Goal: Transaction & Acquisition: Book appointment/travel/reservation

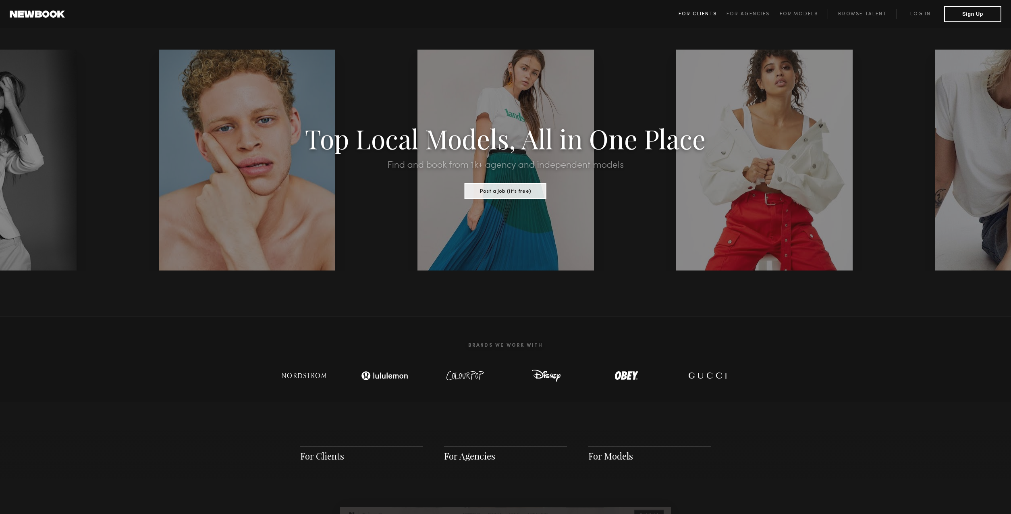
click at [702, 13] on span "For Clients" at bounding box center [698, 14] width 38 height 5
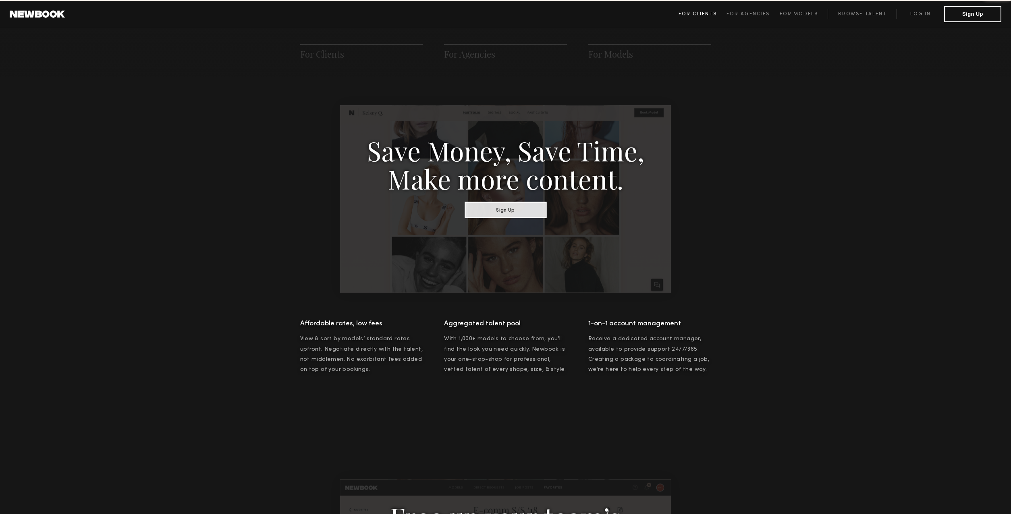
scroll to position [402, 0]
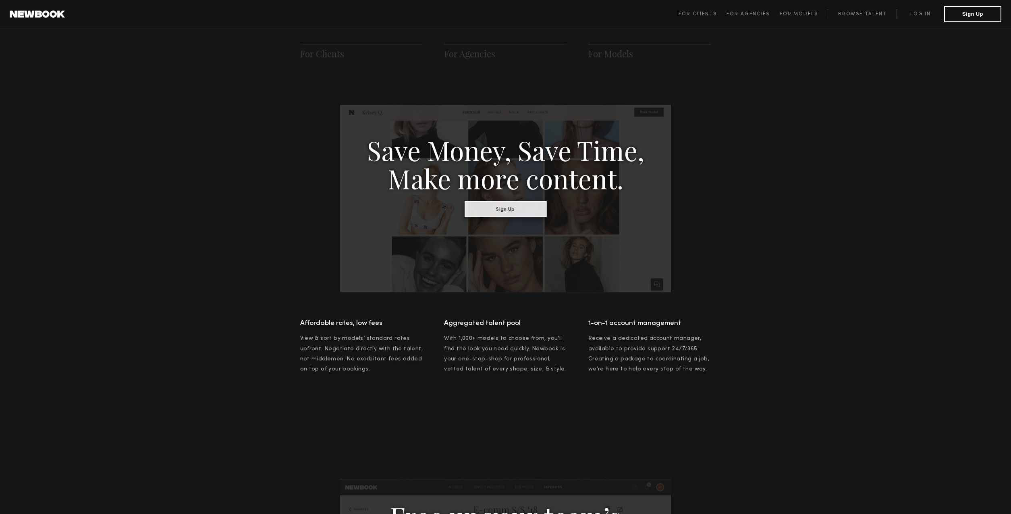
click at [515, 210] on button "Sign Up" at bounding box center [506, 209] width 82 height 16
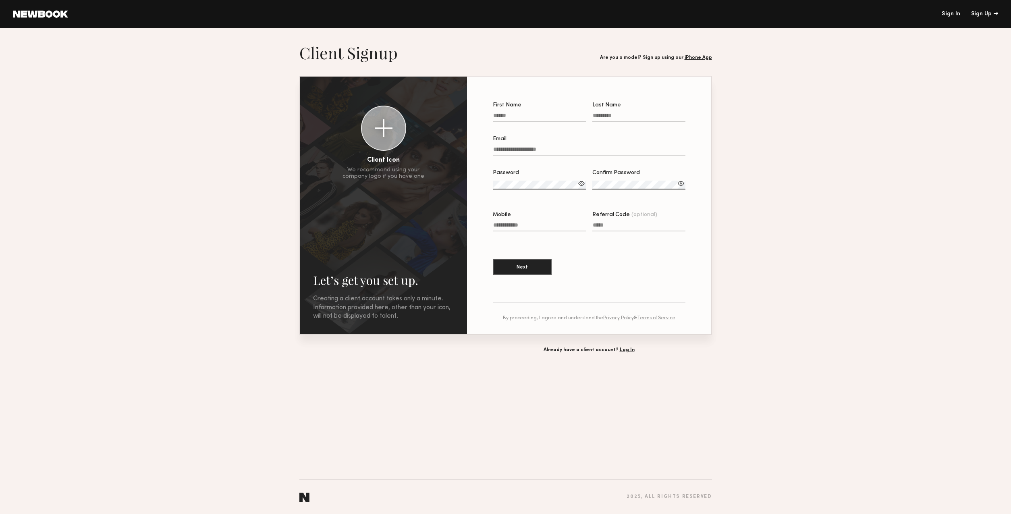
click at [519, 114] on input "First Name" at bounding box center [539, 116] width 93 height 9
type input "*******"
type input "**********"
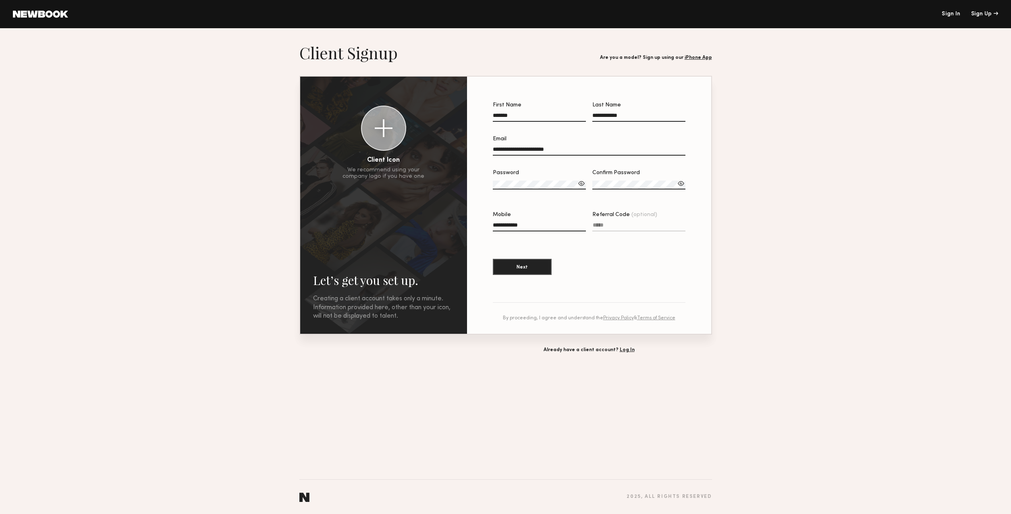
drag, startPoint x: 551, startPoint y: 149, endPoint x: 482, endPoint y: 149, distance: 68.9
click at [482, 149] on div "**********" at bounding box center [589, 204] width 218 height 231
type input "**********"
click at [490, 181] on div "**********" at bounding box center [589, 204] width 218 height 231
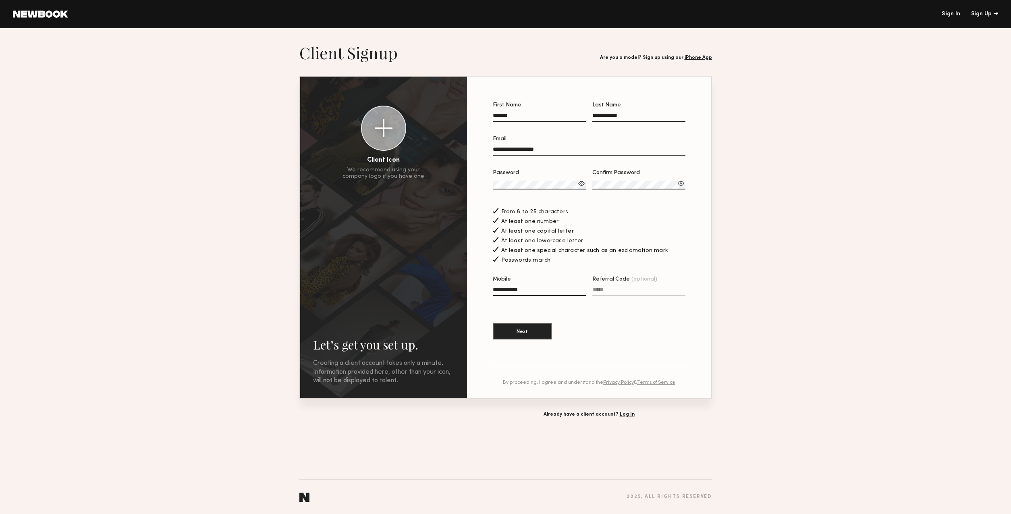
click at [668, 221] on div "At least one number" at bounding box center [589, 220] width 193 height 9
click at [534, 333] on button "Next" at bounding box center [522, 331] width 59 height 16
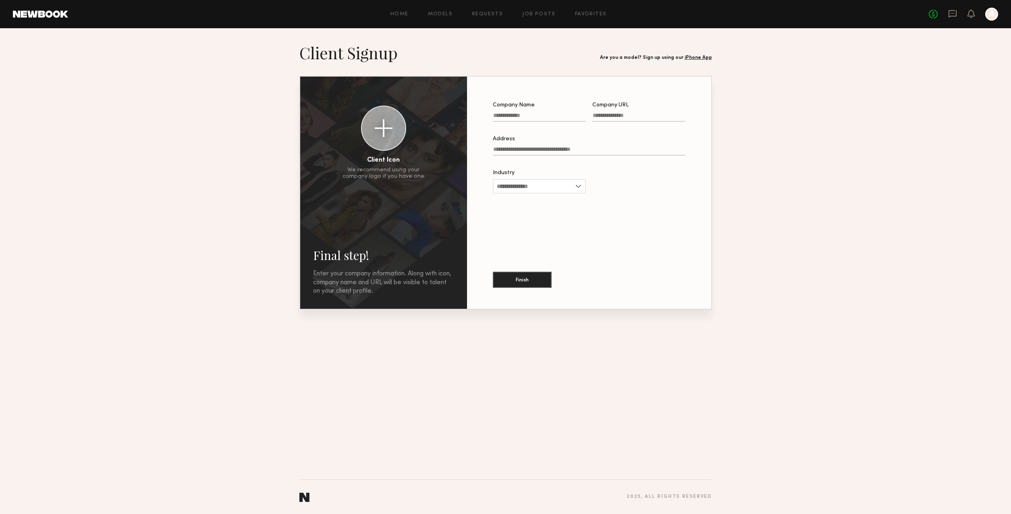
click at [530, 115] on input "Company Name" at bounding box center [539, 116] width 93 height 9
type input "**********"
click at [612, 116] on input "Company URL" at bounding box center [638, 116] width 93 height 9
click at [540, 149] on input "Address" at bounding box center [589, 150] width 193 height 9
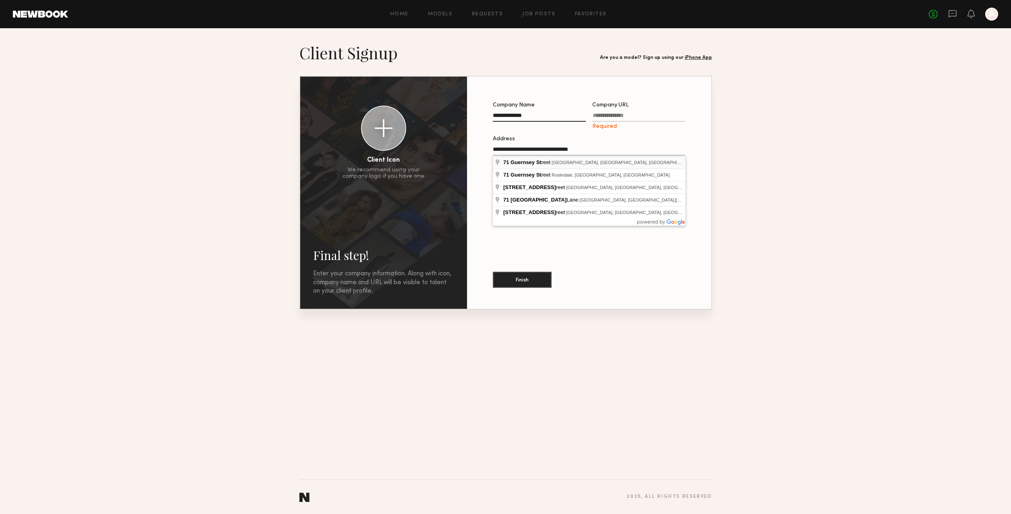
type input "**********"
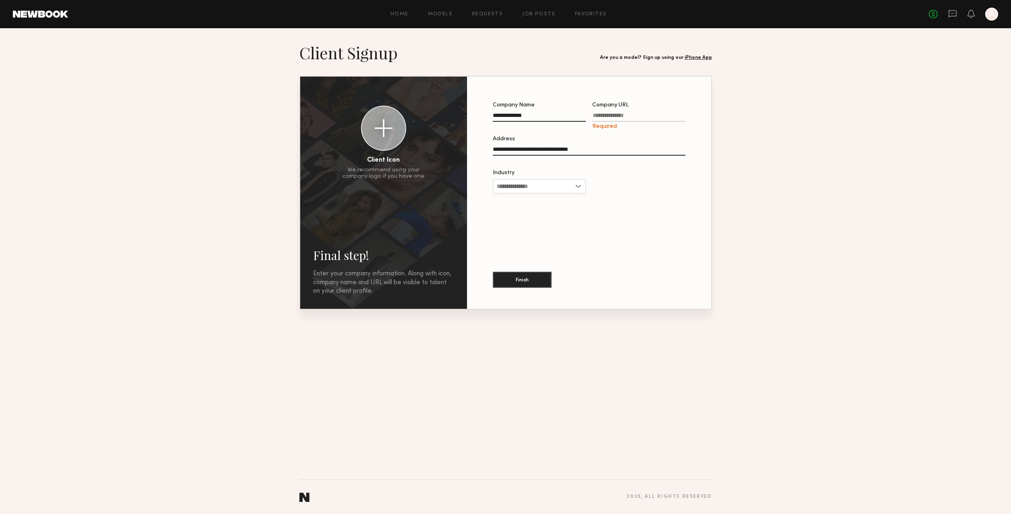
click at [535, 185] on input "Industry" at bounding box center [539, 186] width 93 height 15
click at [519, 198] on span "Advertising" at bounding box center [512, 200] width 30 height 6
type input "**********"
click at [528, 278] on button "Finish" at bounding box center [522, 279] width 59 height 16
click at [525, 282] on button "Finish" at bounding box center [522, 279] width 59 height 16
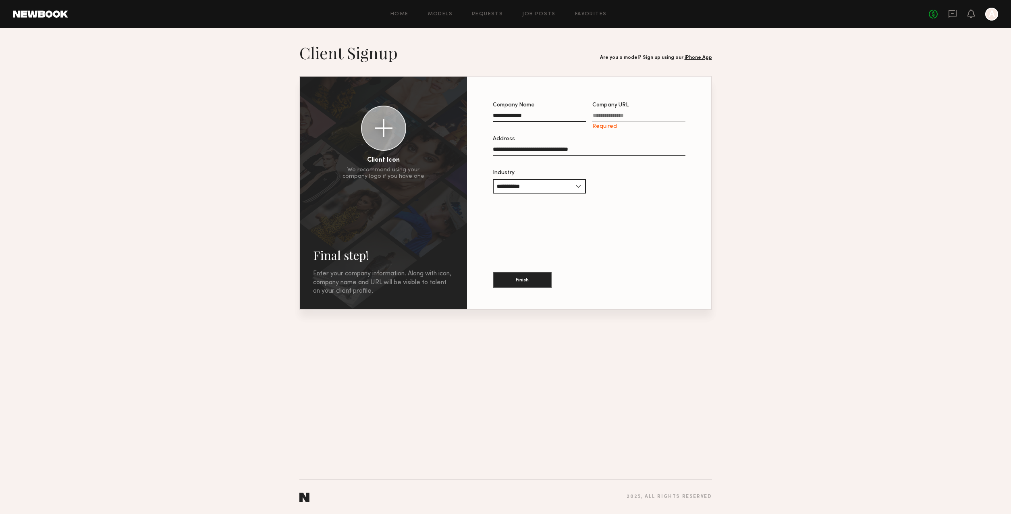
click at [636, 116] on input "Company URL Required" at bounding box center [638, 116] width 93 height 9
type input "**********"
drag, startPoint x: 644, startPoint y: 202, endPoint x: 641, endPoint y: 209, distance: 8.1
click at [644, 202] on div "**********" at bounding box center [589, 192] width 218 height 206
click at [516, 279] on button "Finish" at bounding box center [522, 279] width 59 height 16
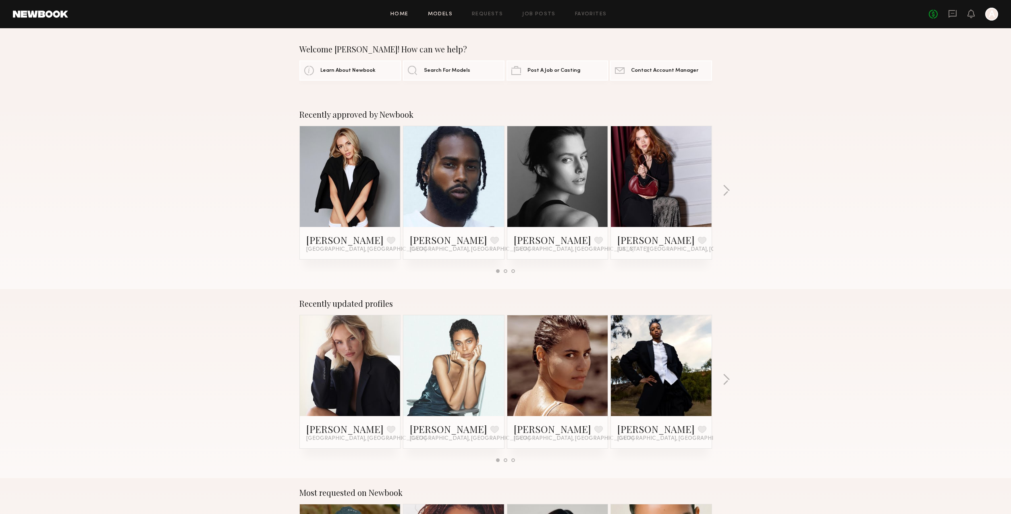
click at [446, 14] on link "Models" at bounding box center [440, 14] width 25 height 5
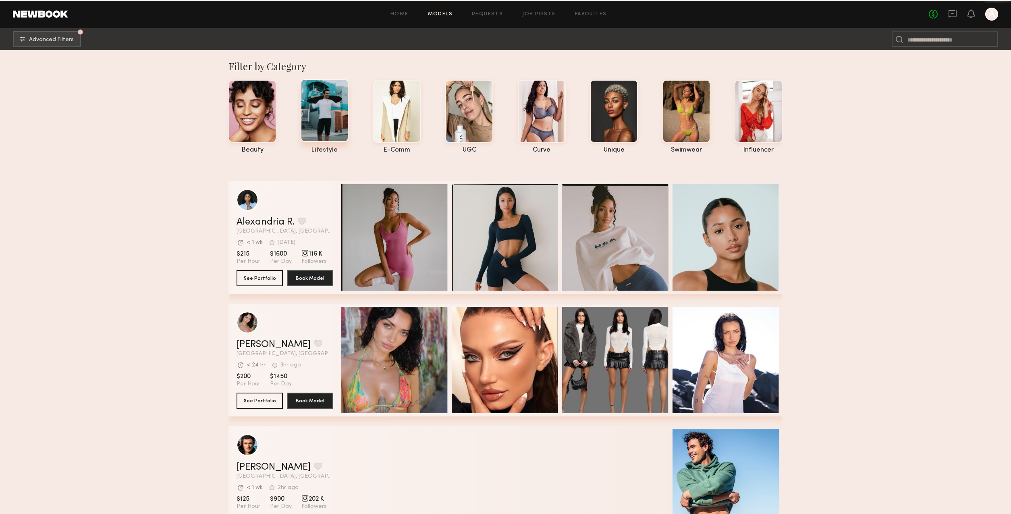
click at [335, 140] on div at bounding box center [325, 110] width 48 height 63
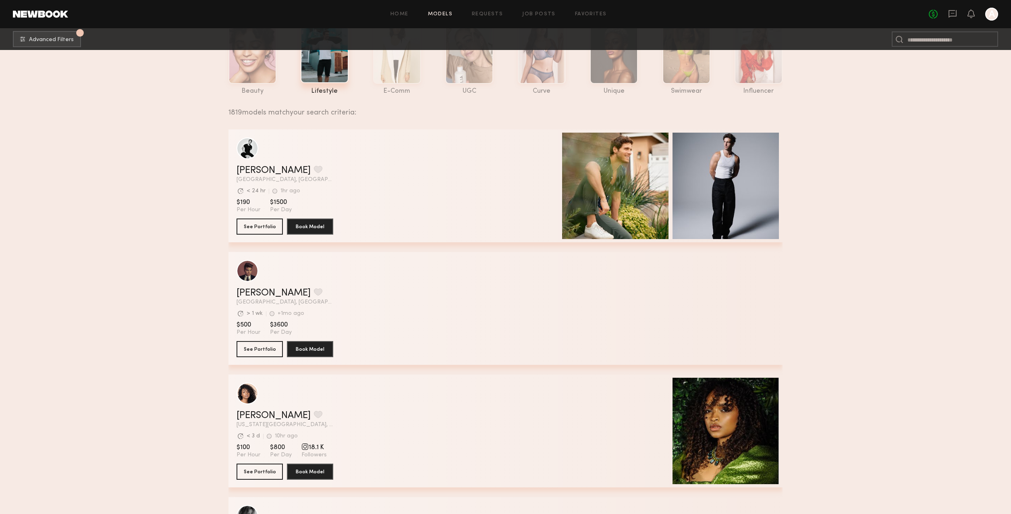
scroll to position [58, 0]
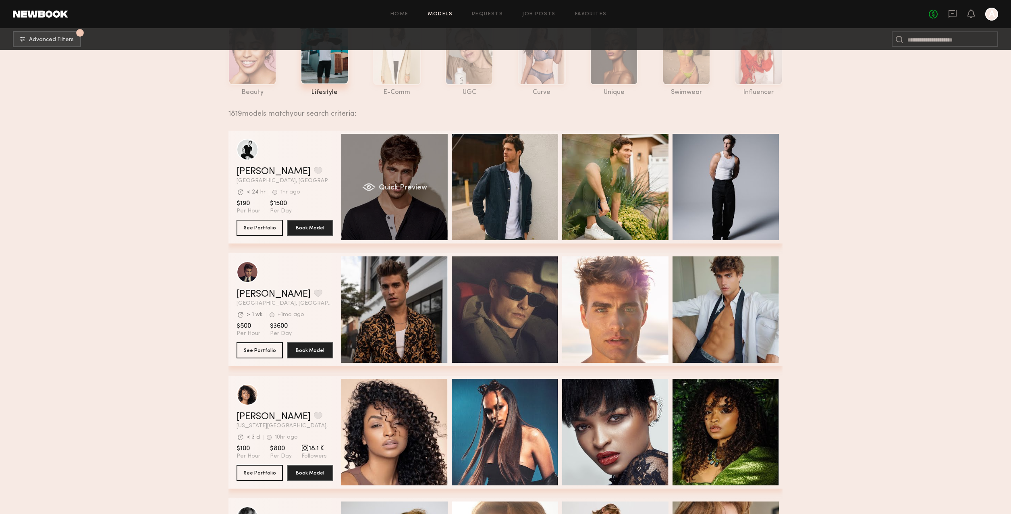
click at [420, 217] on div "Quick Preview" at bounding box center [394, 187] width 106 height 106
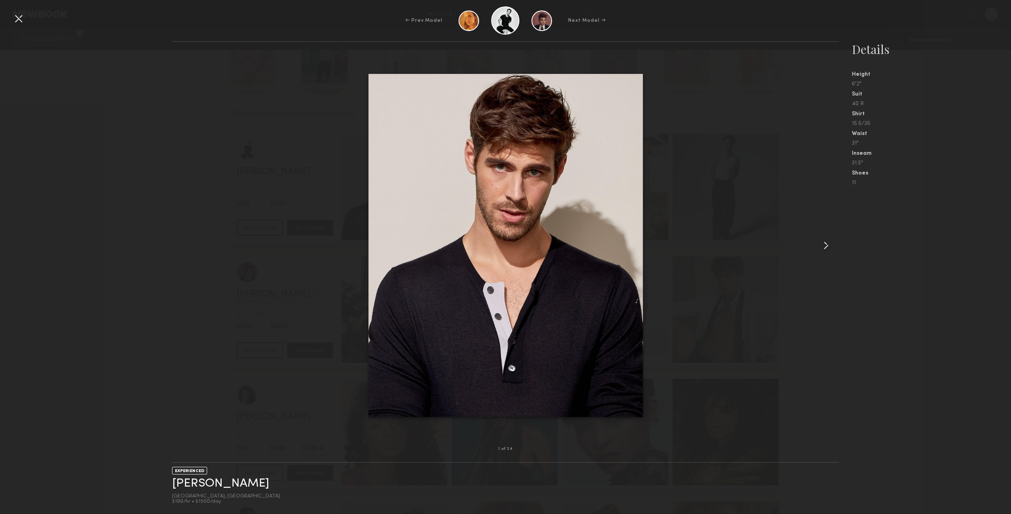
click at [827, 248] on common-icon at bounding box center [826, 245] width 13 height 13
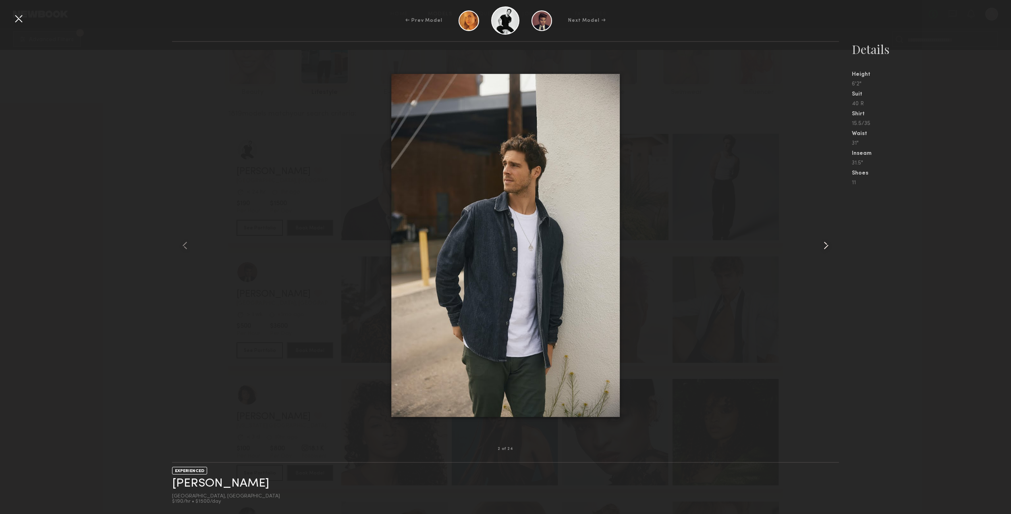
click at [826, 248] on common-icon at bounding box center [826, 245] width 13 height 13
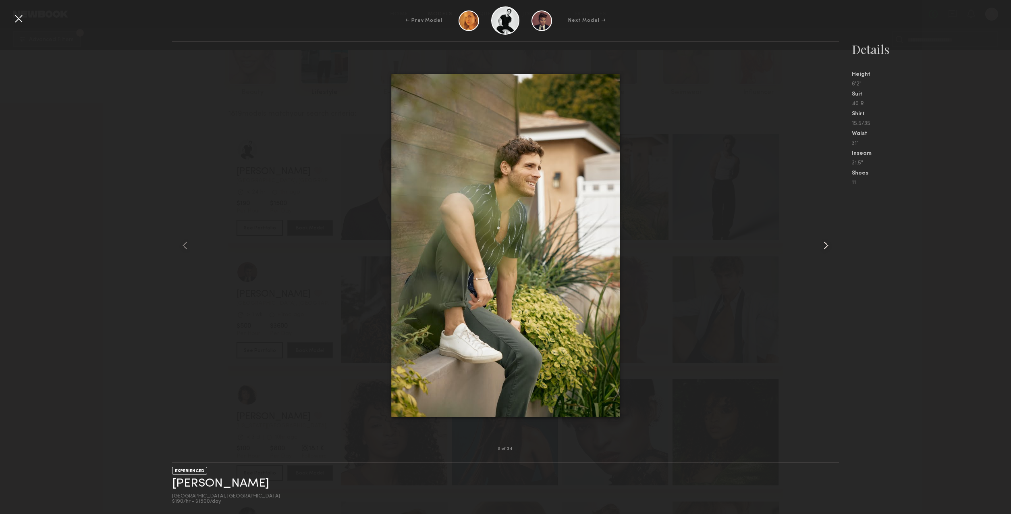
click at [826, 249] on common-icon at bounding box center [826, 245] width 13 height 13
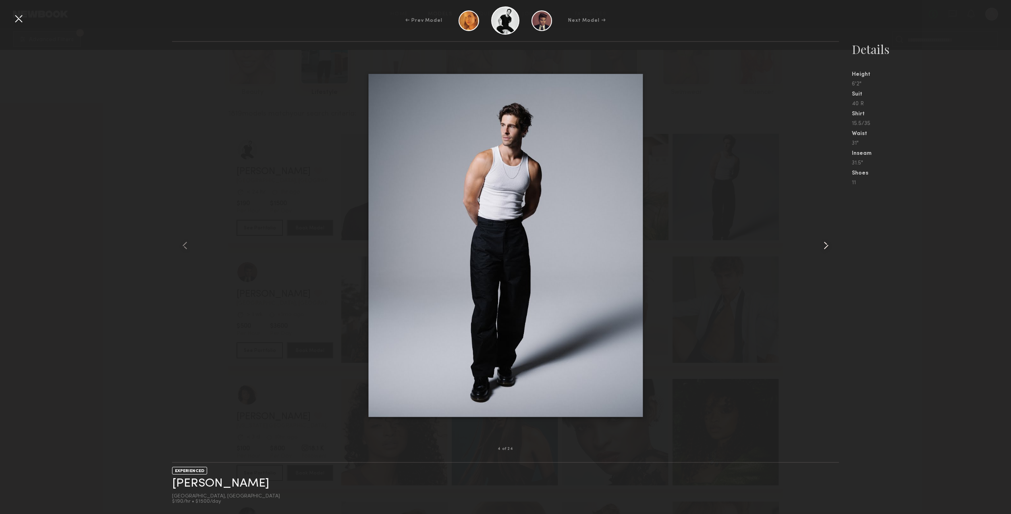
click at [826, 249] on common-icon at bounding box center [826, 245] width 13 height 13
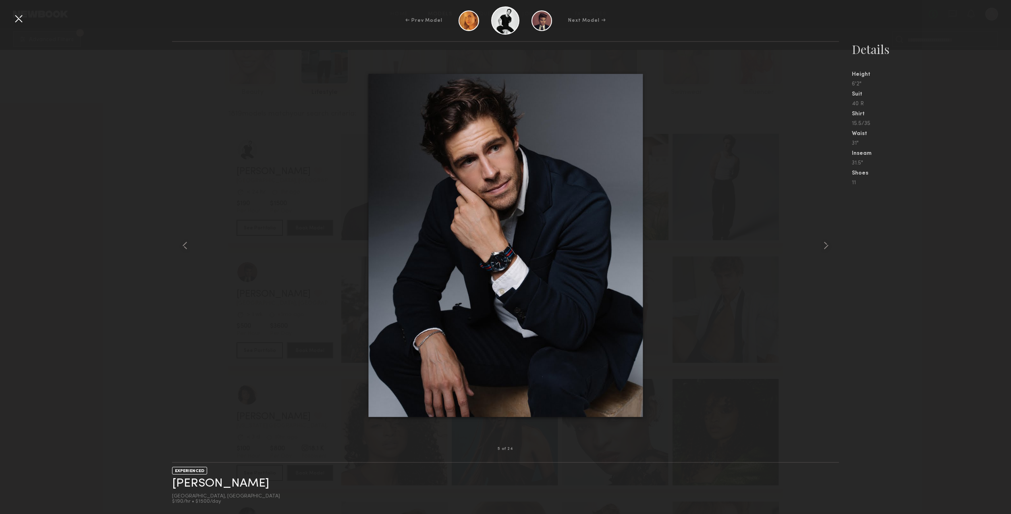
click at [135, 305] on div "5 of 24 EXPERIENCED Charlie M. Los Angeles, CA $190/hr • $1500/day Details Heig…" at bounding box center [505, 277] width 1011 height 473
click at [19, 21] on div at bounding box center [18, 18] width 13 height 13
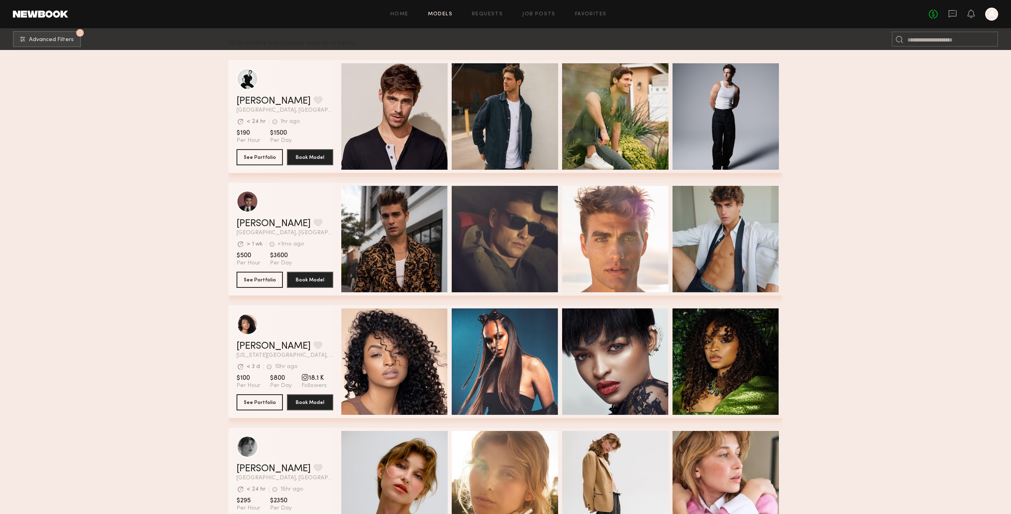
scroll to position [0, 0]
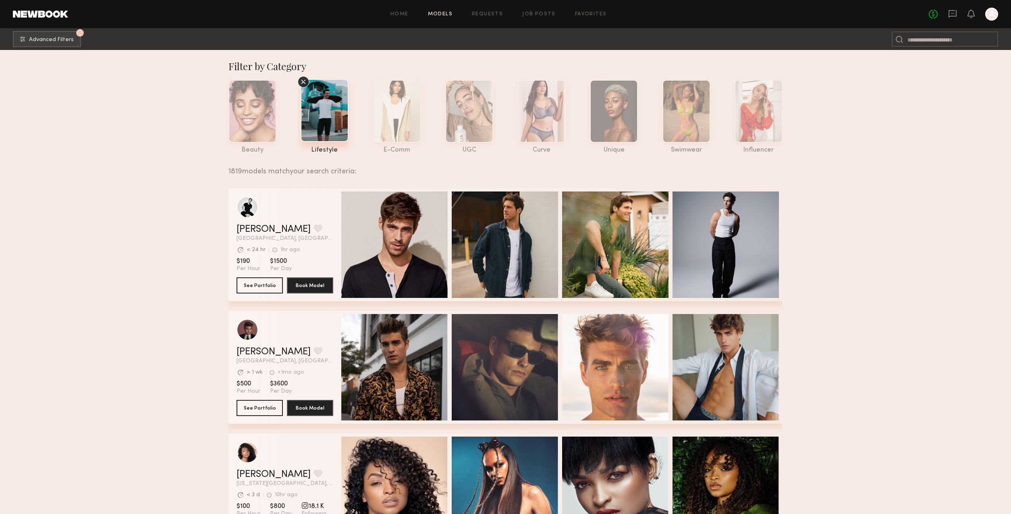
click at [266, 65] on div "Filter by Category" at bounding box center [505, 66] width 554 height 13
click at [54, 40] on span "Advanced Filters" at bounding box center [51, 40] width 45 height 6
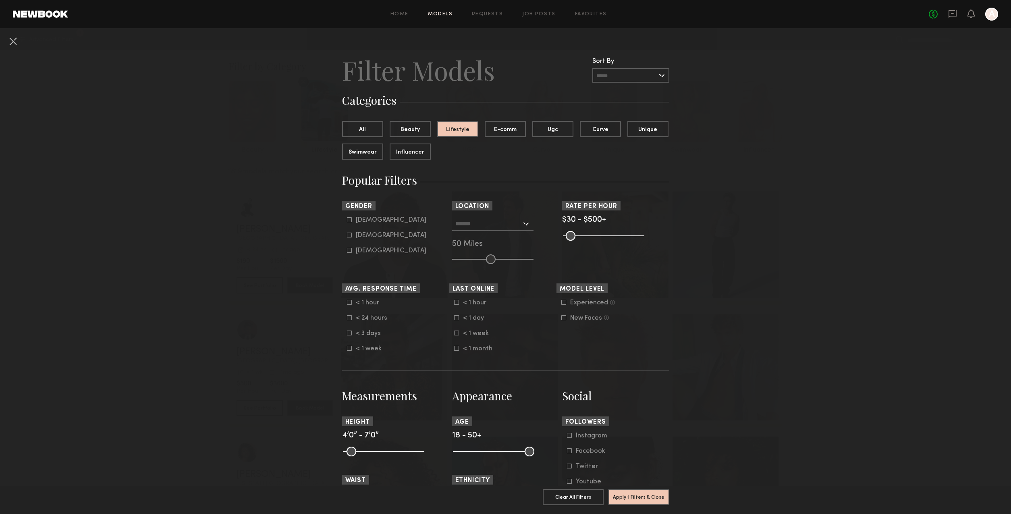
click at [350, 220] on icon at bounding box center [349, 219] width 5 height 5
type input "*"
click at [482, 222] on input "text" at bounding box center [488, 223] width 66 height 14
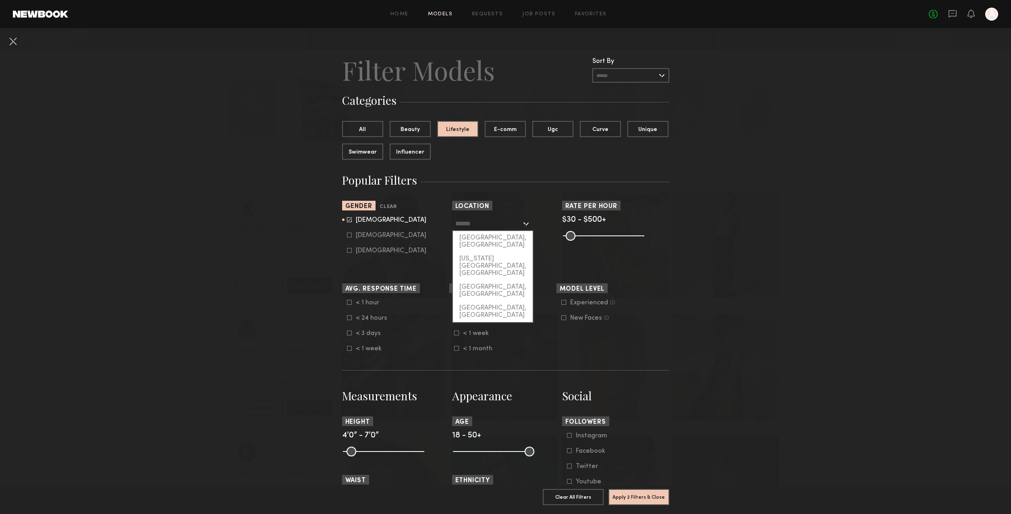
click at [488, 252] on div "[US_STATE][GEOGRAPHIC_DATA], [GEOGRAPHIC_DATA]" at bounding box center [493, 266] width 80 height 28
type input "**********"
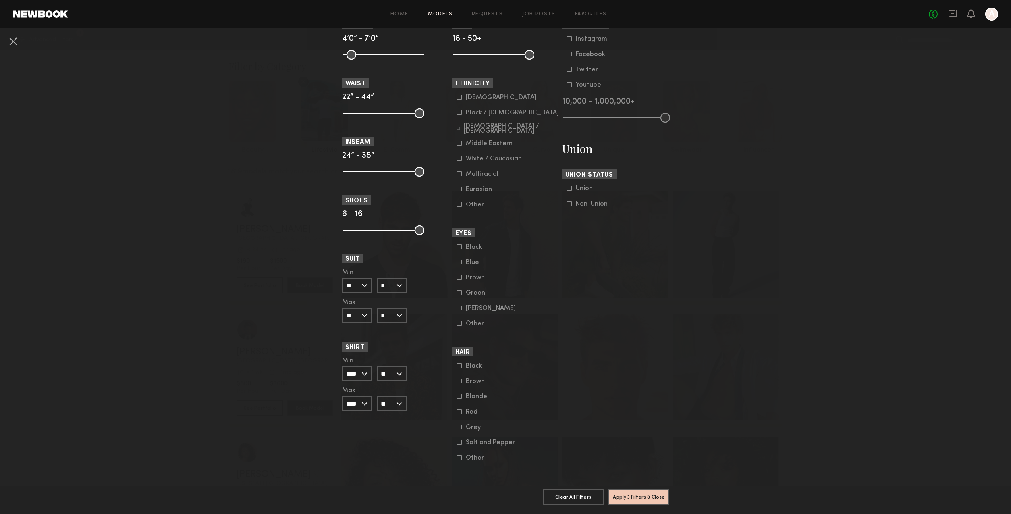
scroll to position [398, 0]
click at [638, 497] on button "Apply 3 Filters & Close" at bounding box center [638, 496] width 61 height 16
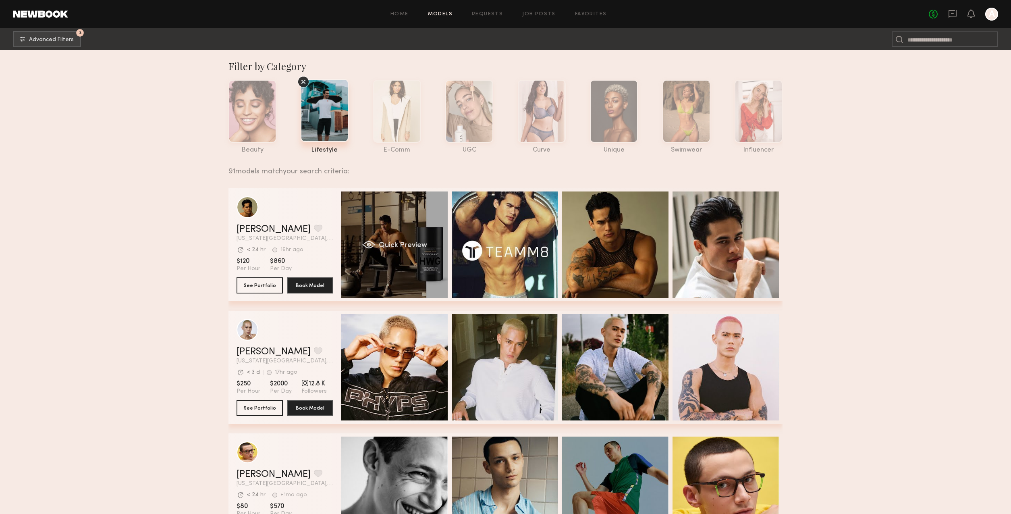
click at [403, 272] on div "Quick Preview" at bounding box center [394, 244] width 106 height 106
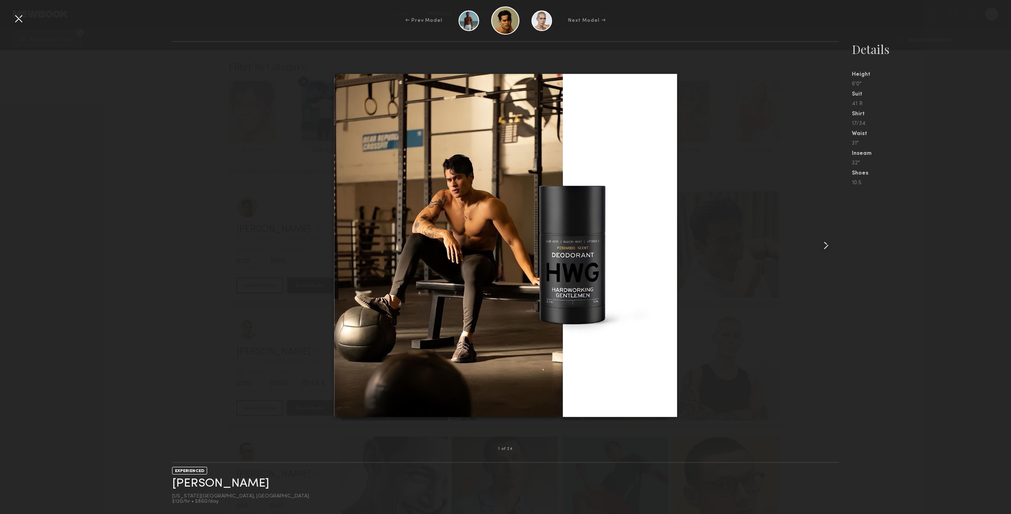
click at [824, 245] on common-icon at bounding box center [826, 245] width 13 height 13
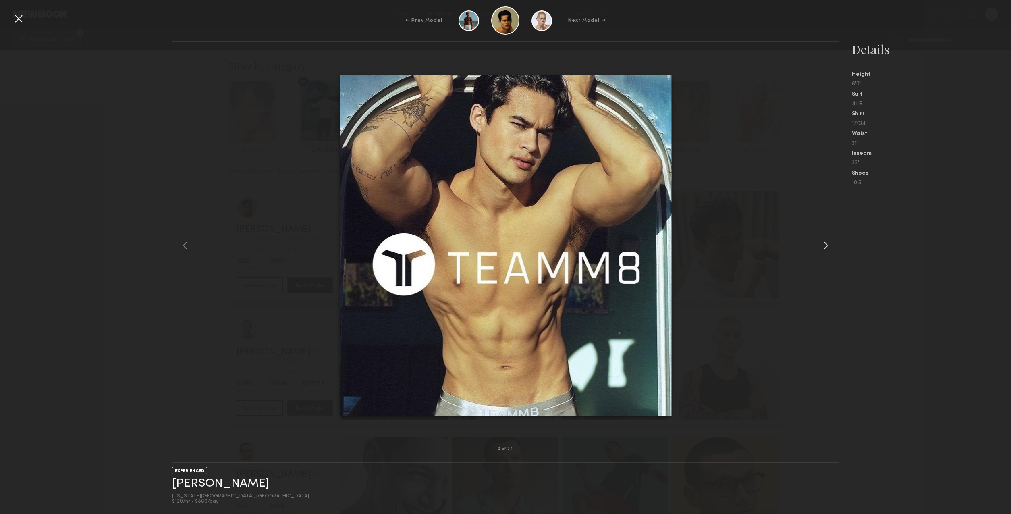
click at [824, 245] on common-icon at bounding box center [826, 245] width 13 height 13
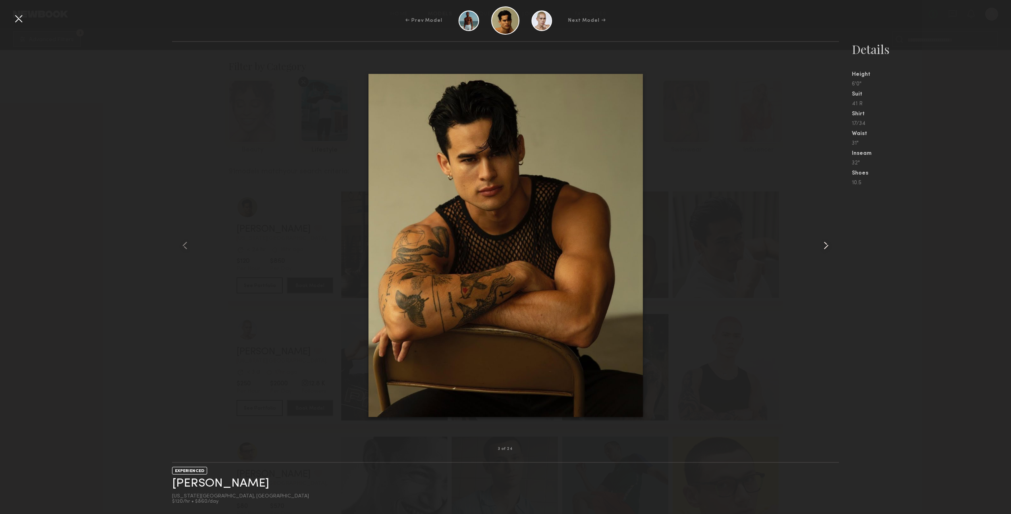
click at [824, 245] on common-icon at bounding box center [826, 245] width 13 height 13
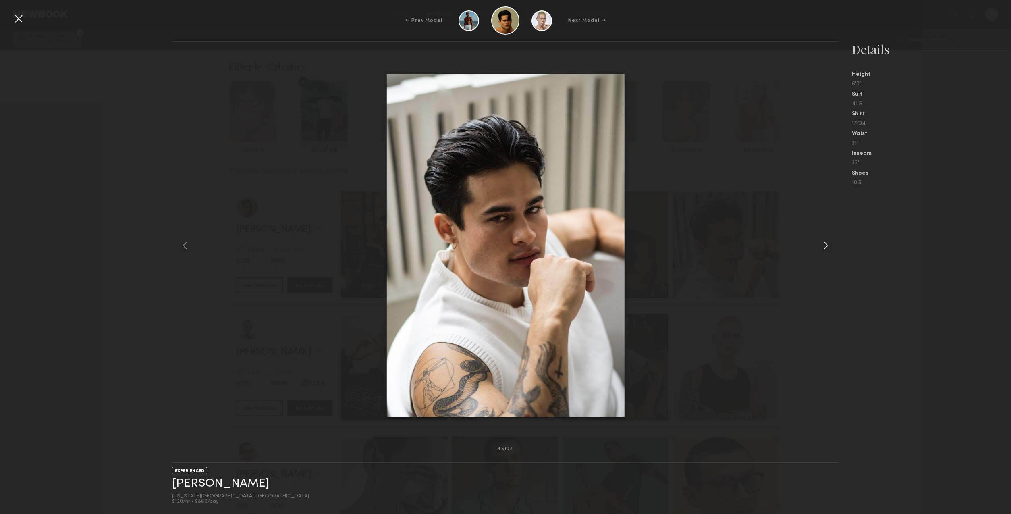
click at [824, 245] on common-icon at bounding box center [826, 245] width 13 height 13
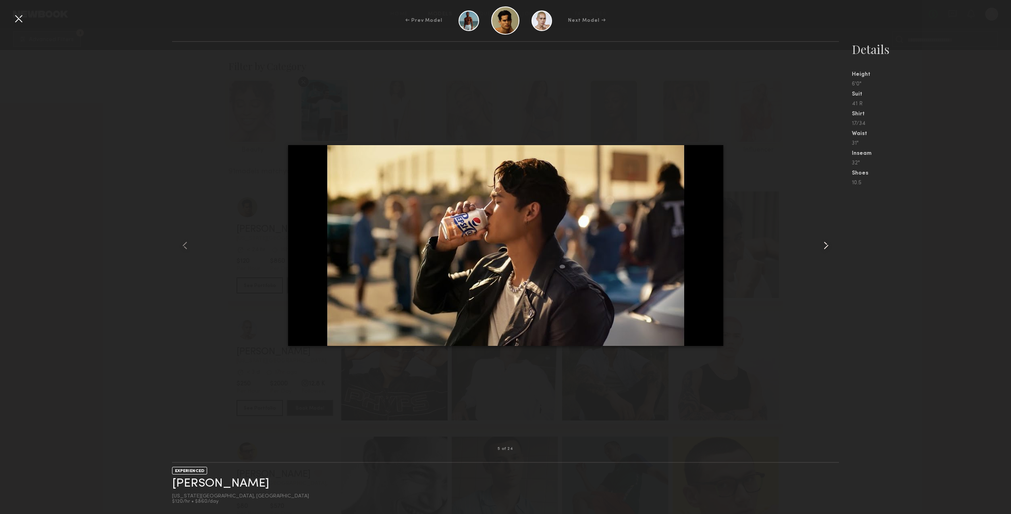
click at [824, 245] on common-icon at bounding box center [826, 245] width 13 height 13
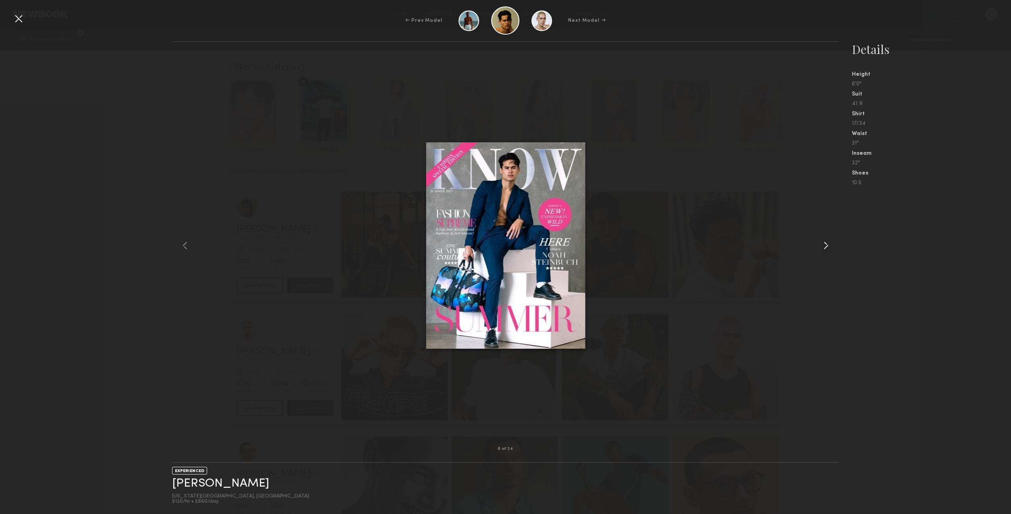
click at [824, 245] on common-icon at bounding box center [826, 245] width 13 height 13
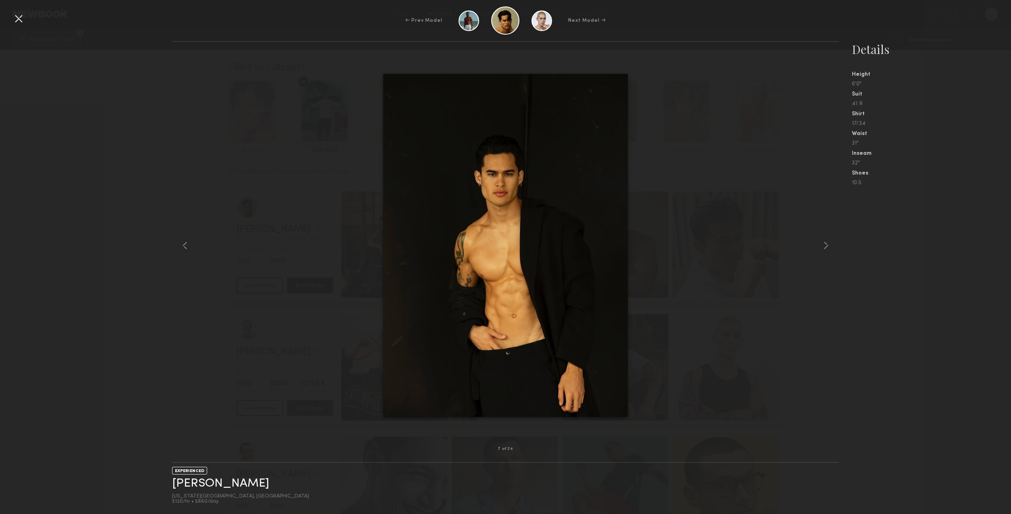
click at [17, 21] on div at bounding box center [18, 18] width 13 height 13
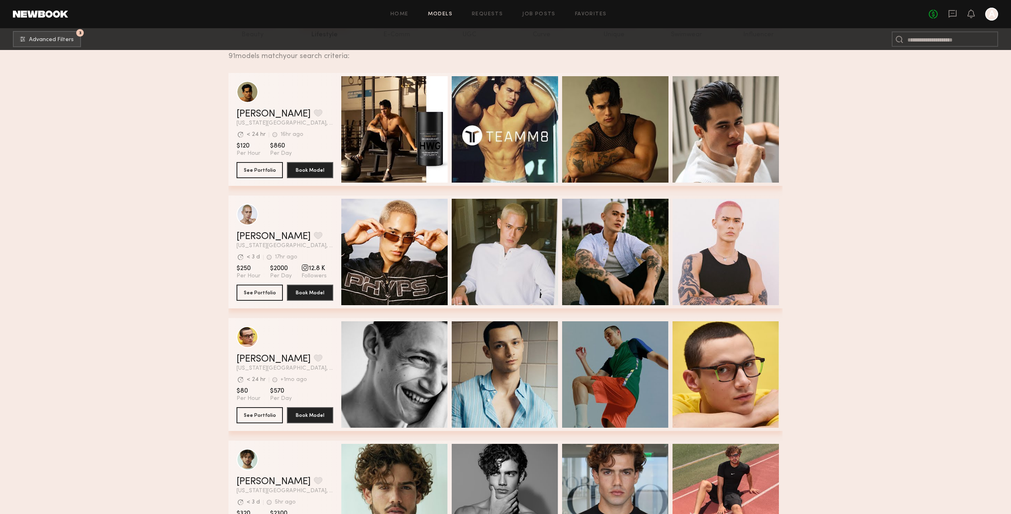
scroll to position [145, 0]
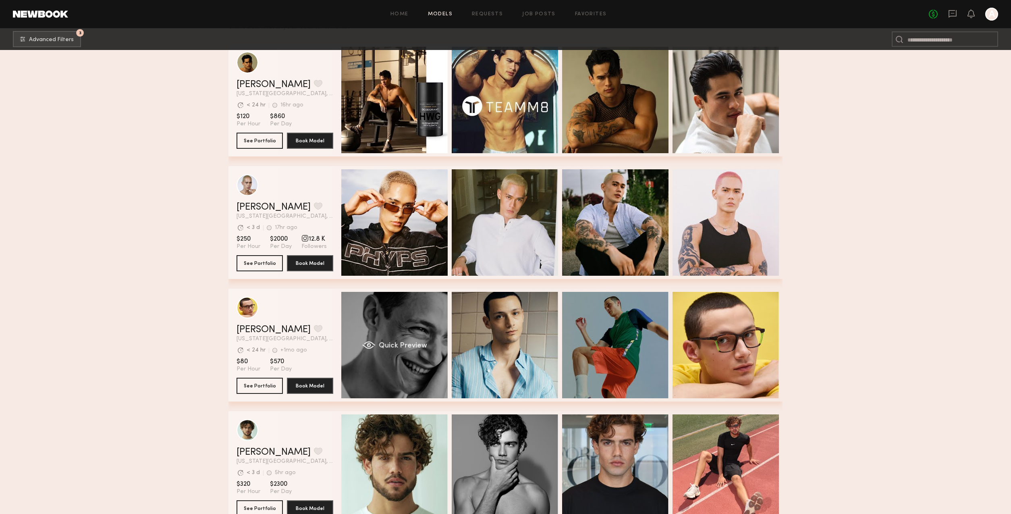
click at [400, 374] on div "Quick Preview" at bounding box center [394, 345] width 106 height 106
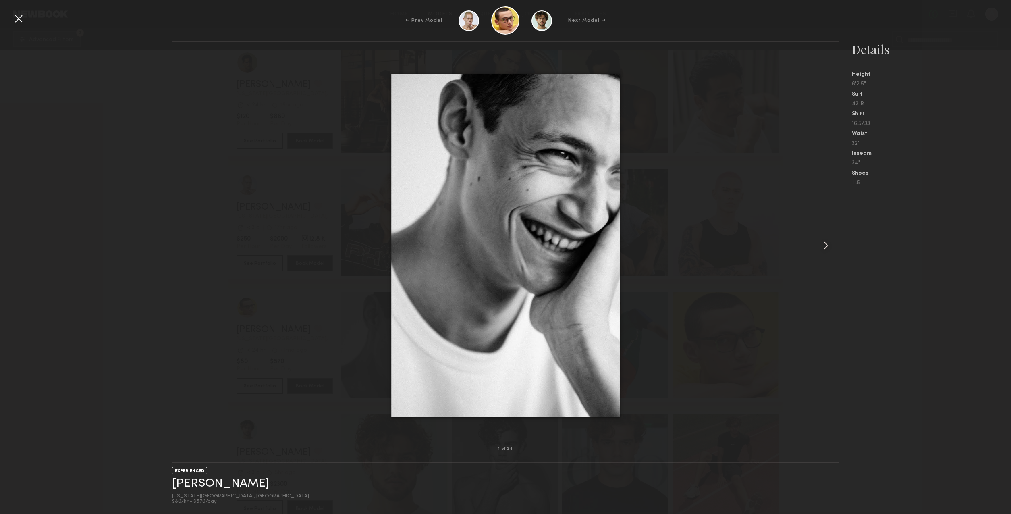
click at [825, 247] on common-icon at bounding box center [826, 245] width 13 height 13
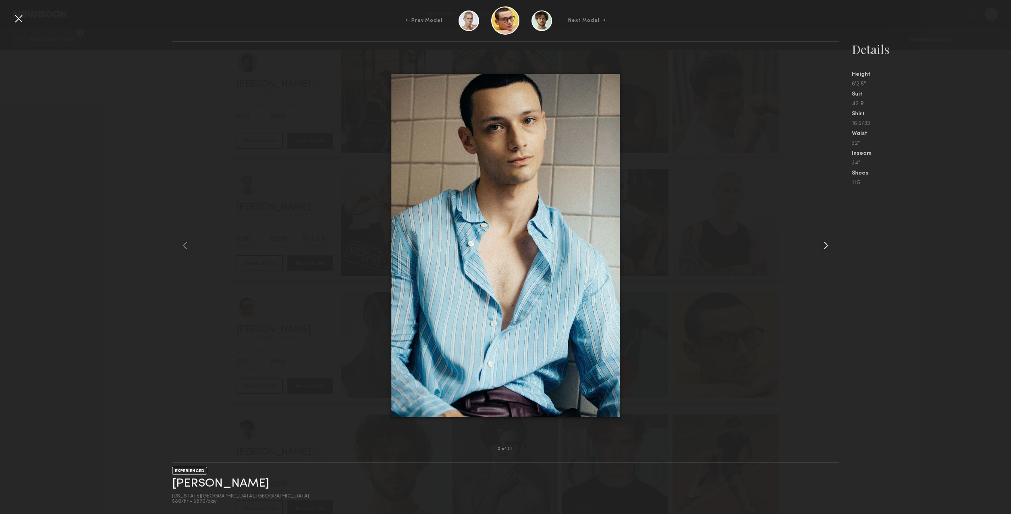
click at [825, 247] on common-icon at bounding box center [826, 245] width 13 height 13
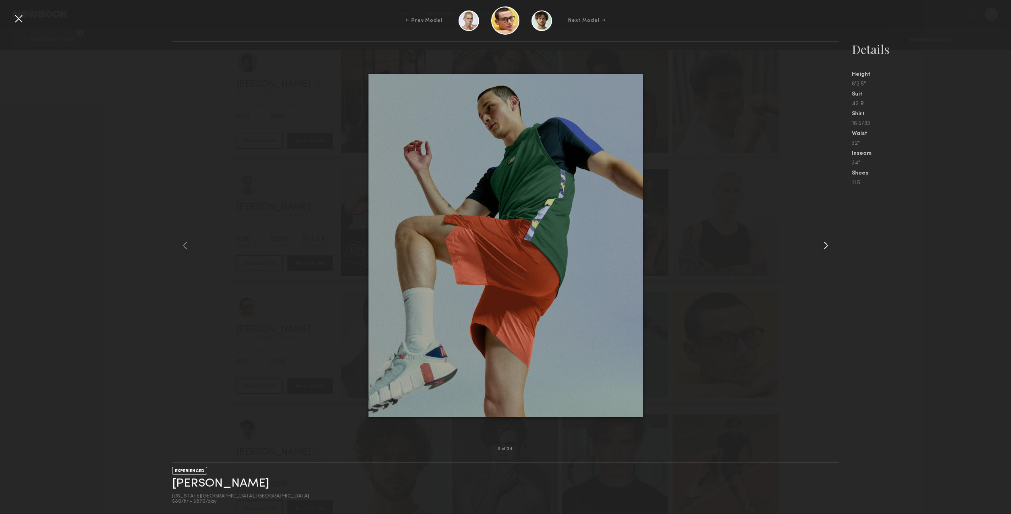
click at [825, 247] on common-icon at bounding box center [826, 245] width 13 height 13
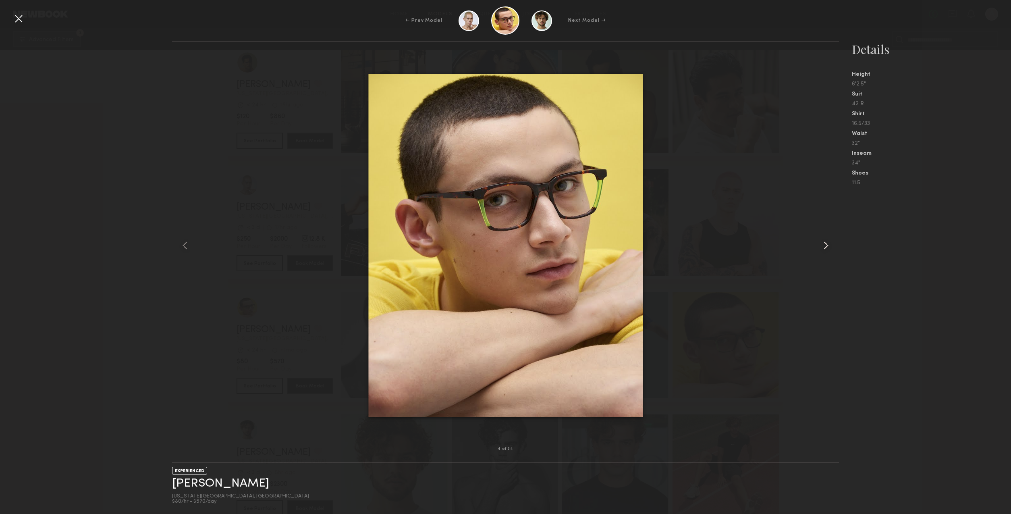
click at [825, 247] on common-icon at bounding box center [826, 245] width 13 height 13
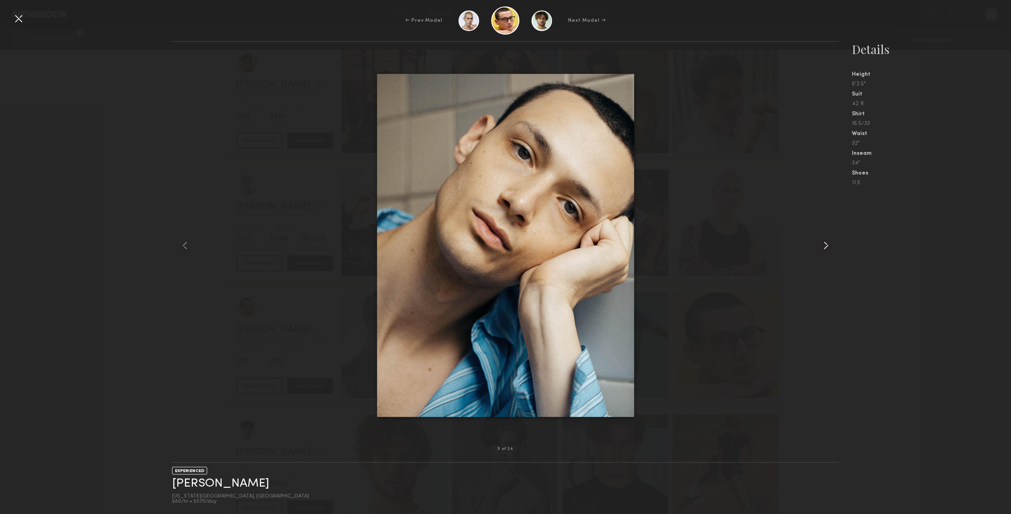
click at [825, 247] on common-icon at bounding box center [826, 245] width 13 height 13
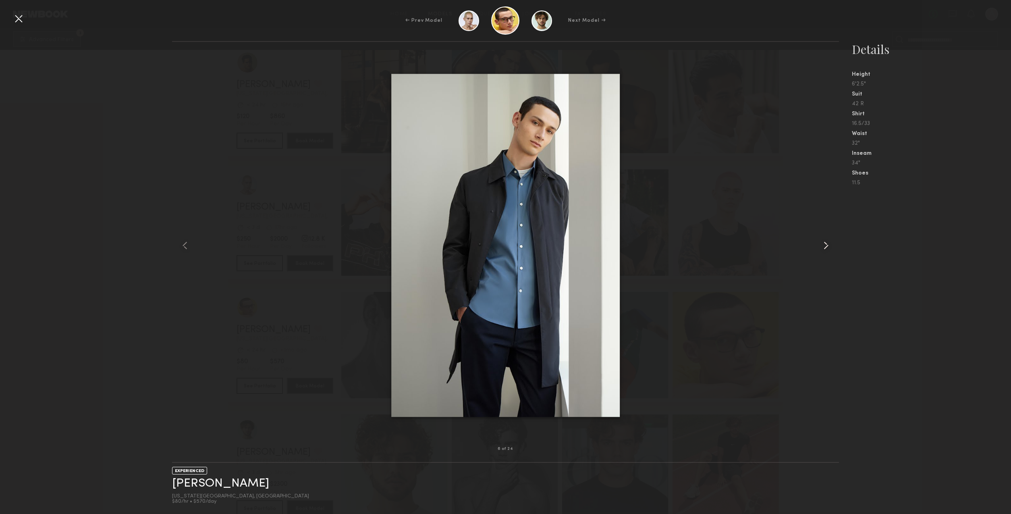
click at [825, 247] on common-icon at bounding box center [826, 245] width 13 height 13
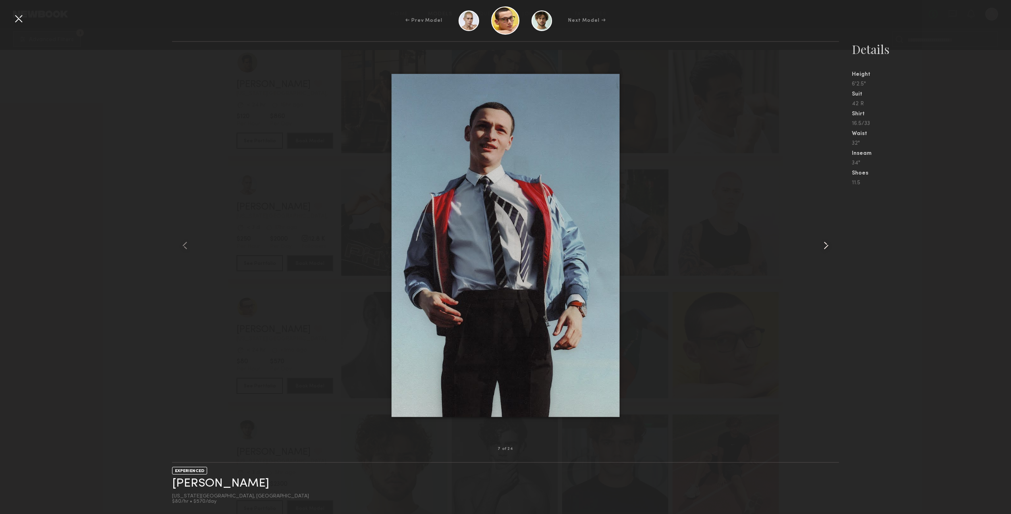
click at [825, 247] on common-icon at bounding box center [826, 245] width 13 height 13
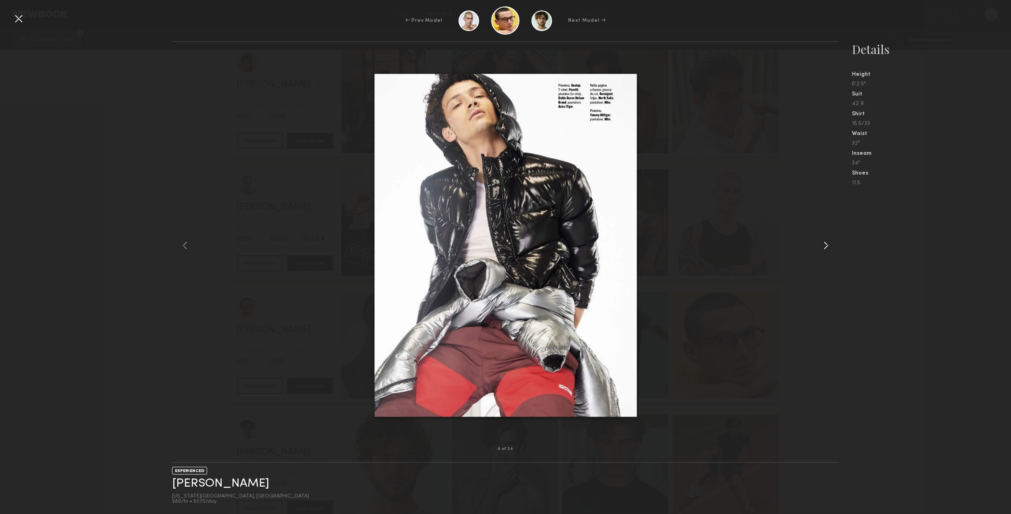
click at [825, 247] on common-icon at bounding box center [826, 245] width 13 height 13
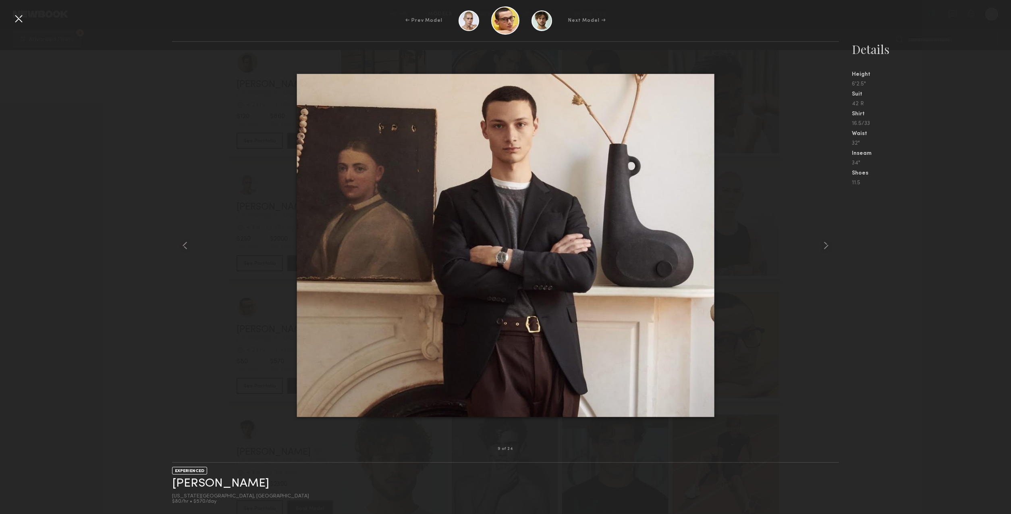
drag, startPoint x: 52, startPoint y: 257, endPoint x: 60, endPoint y: 143, distance: 114.8
click at [52, 256] on div "9 of 24 EXPERIENCED Aidan B. New York City, NY $80/hr • $570/day Details Height…" at bounding box center [505, 277] width 1011 height 473
click at [20, 18] on div at bounding box center [18, 18] width 13 height 13
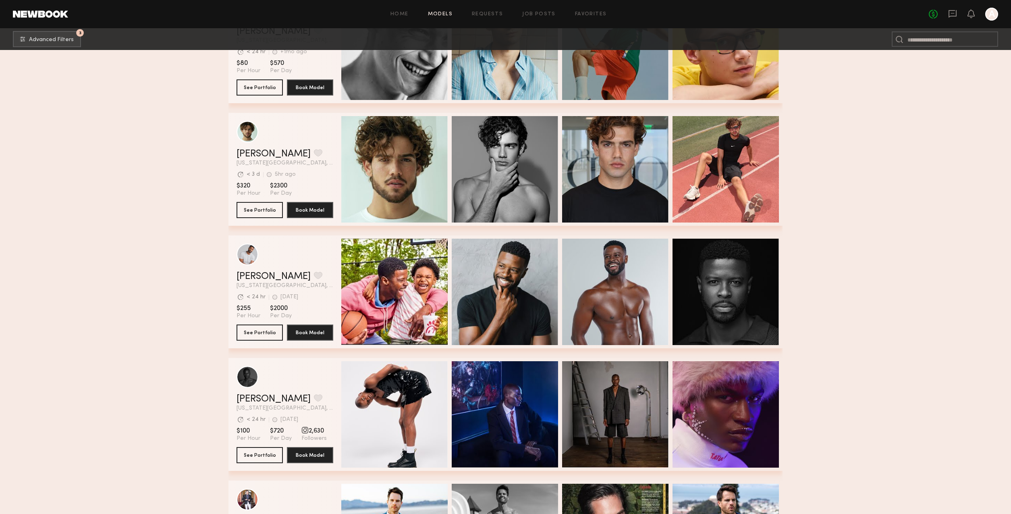
scroll to position [452, 0]
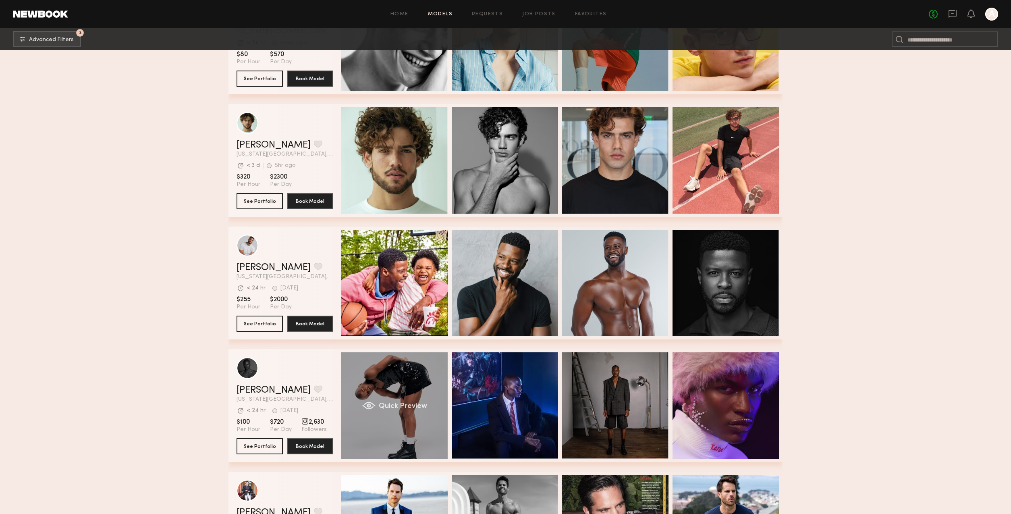
click at [419, 387] on div "Quick Preview" at bounding box center [394, 405] width 106 height 106
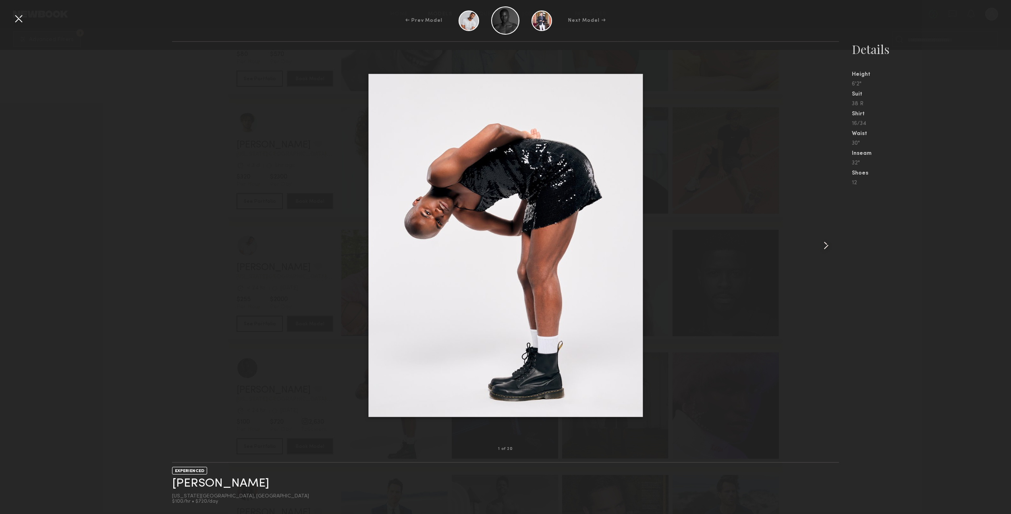
click at [822, 246] on common-icon at bounding box center [826, 245] width 13 height 13
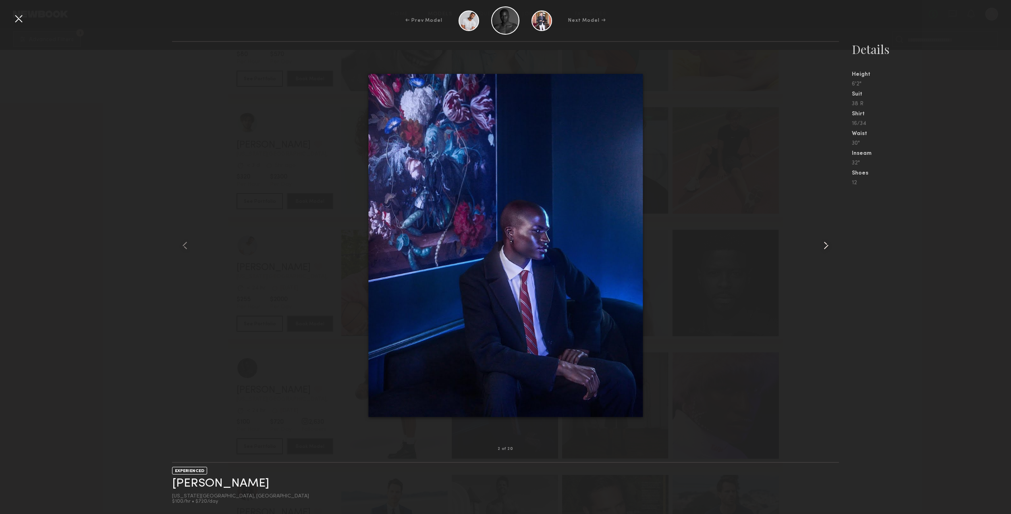
click at [822, 246] on common-icon at bounding box center [826, 245] width 13 height 13
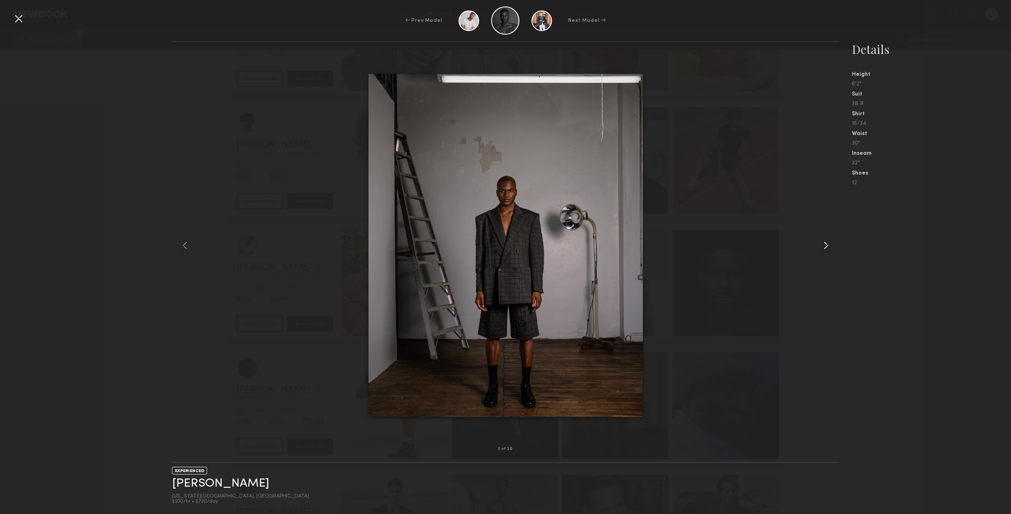
click at [822, 248] on common-icon at bounding box center [826, 245] width 13 height 13
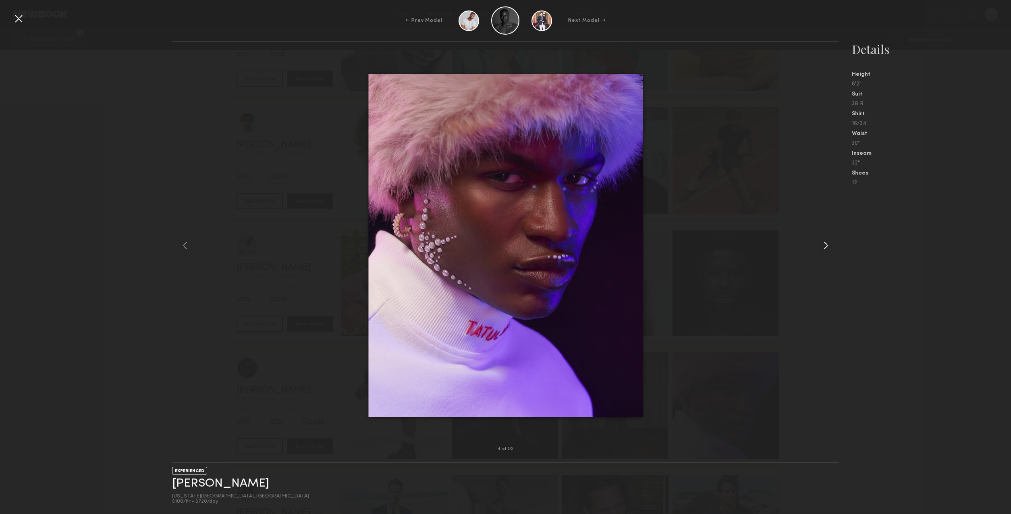
click at [822, 248] on common-icon at bounding box center [826, 245] width 13 height 13
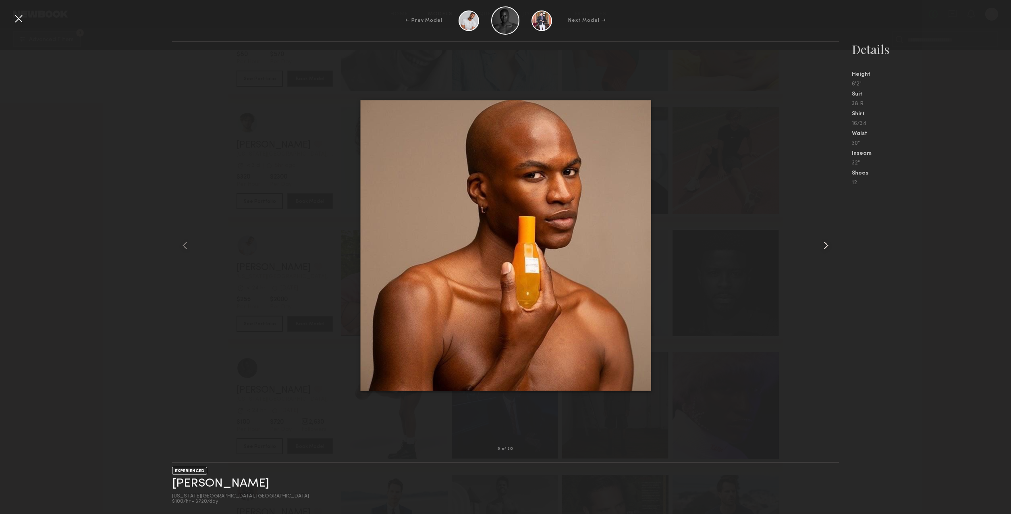
click at [822, 248] on common-icon at bounding box center [826, 245] width 13 height 13
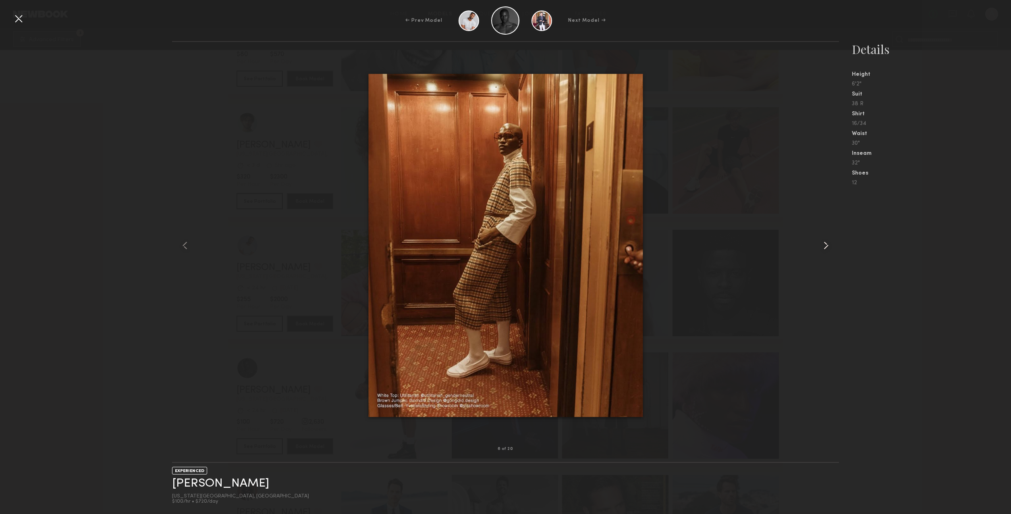
click at [822, 248] on common-icon at bounding box center [826, 245] width 13 height 13
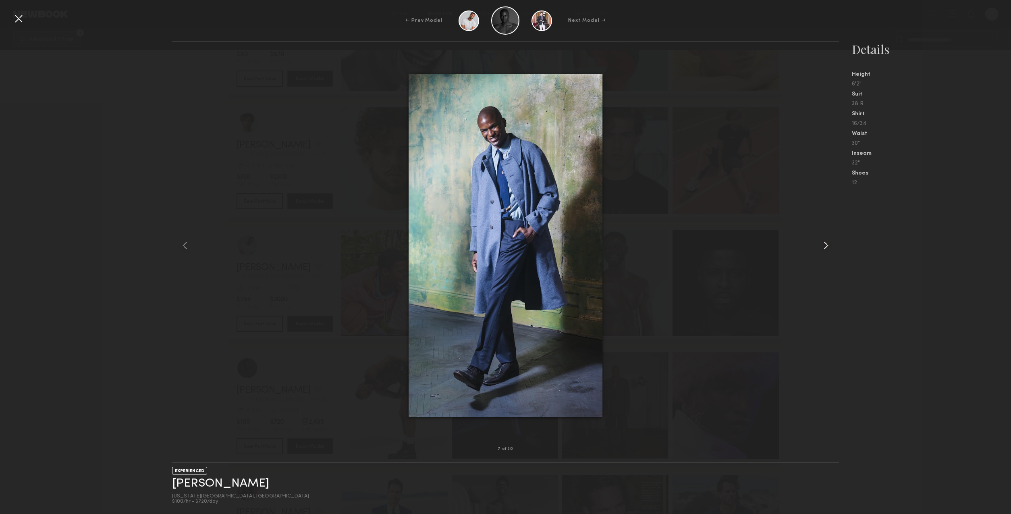
click at [822, 248] on common-icon at bounding box center [826, 245] width 13 height 13
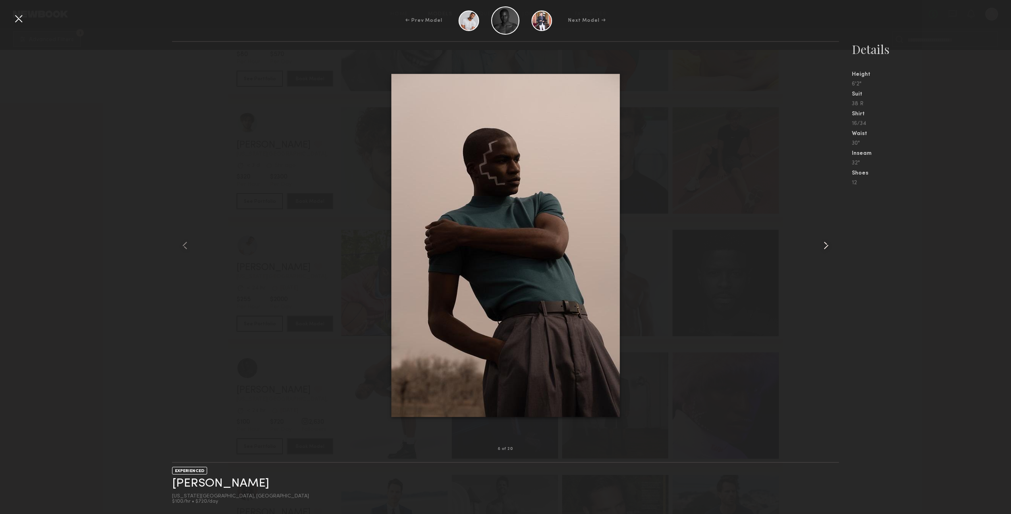
click at [822, 248] on common-icon at bounding box center [826, 245] width 13 height 13
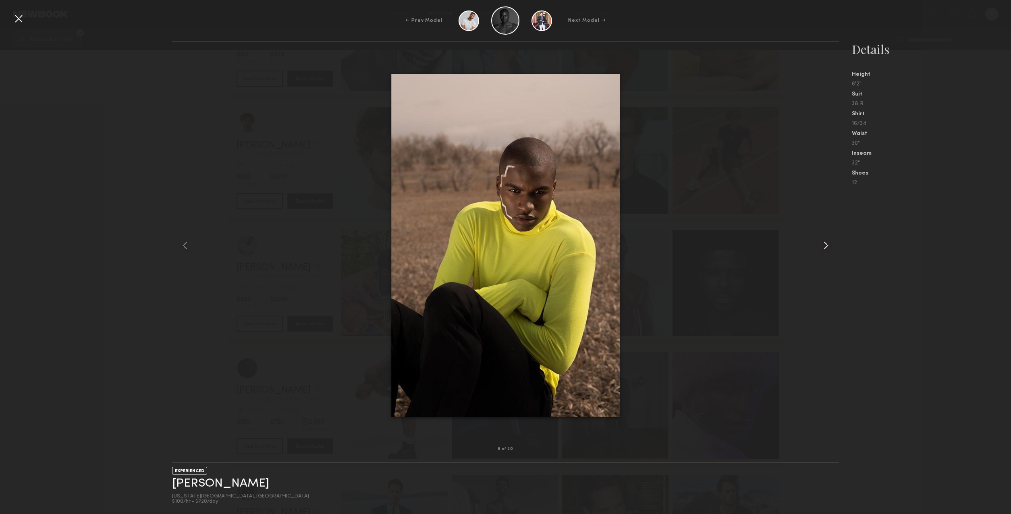
click at [822, 248] on common-icon at bounding box center [826, 245] width 13 height 13
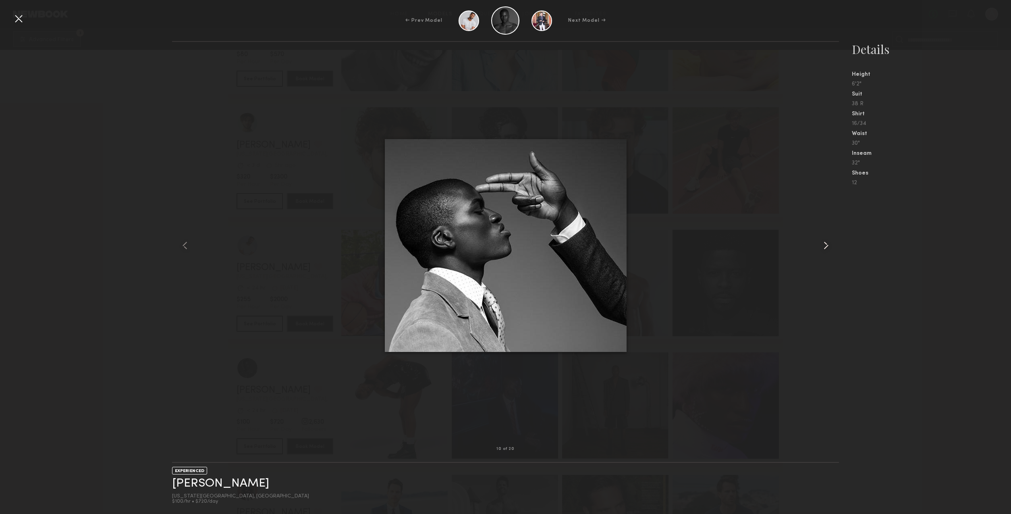
click at [822, 248] on common-icon at bounding box center [826, 245] width 13 height 13
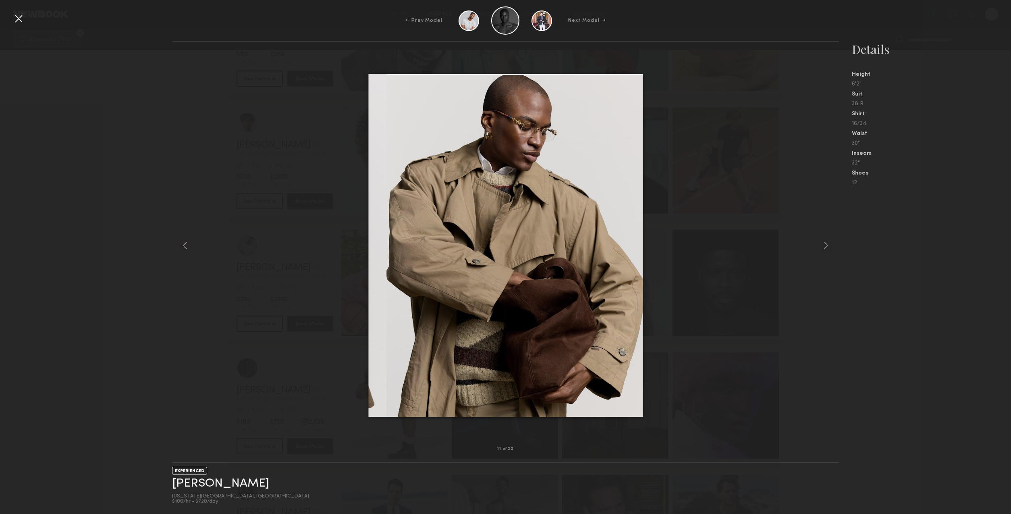
click at [147, 192] on div "11 of 20 EXPERIENCED Jordan W. New York City, NY $100/hr • $720/day Details Hei…" at bounding box center [505, 277] width 1011 height 473
click at [20, 20] on div at bounding box center [18, 18] width 13 height 13
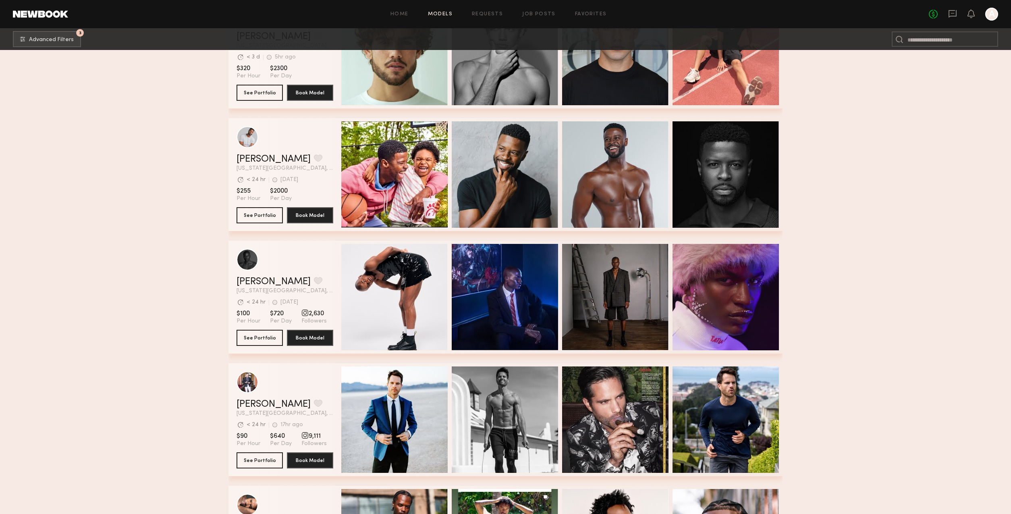
scroll to position [635, 0]
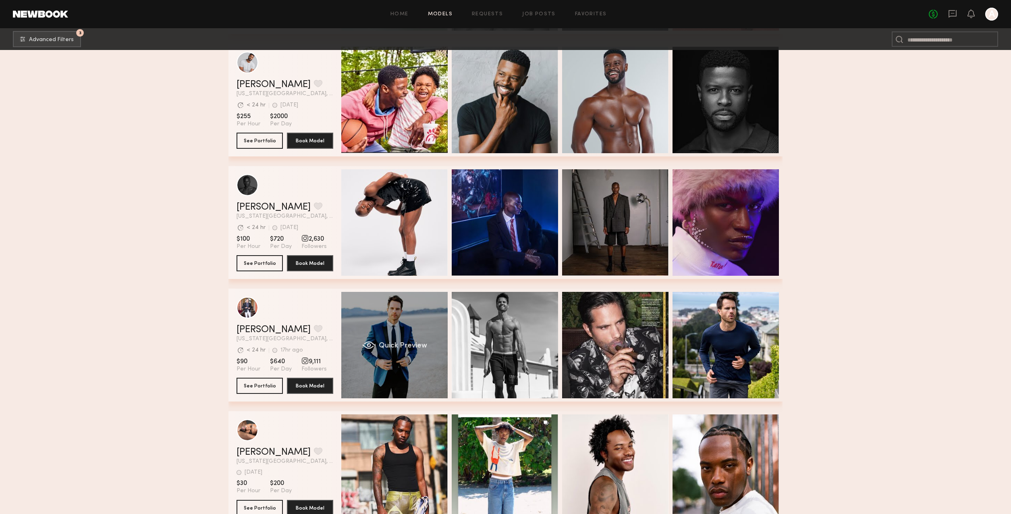
click at [415, 375] on div "Quick Preview" at bounding box center [394, 345] width 106 height 106
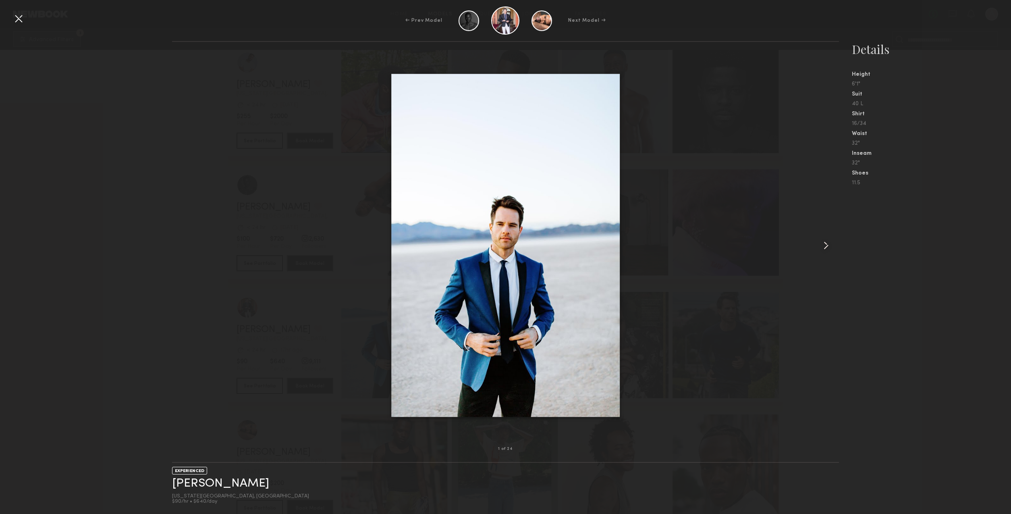
click at [825, 247] on common-icon at bounding box center [826, 245] width 13 height 13
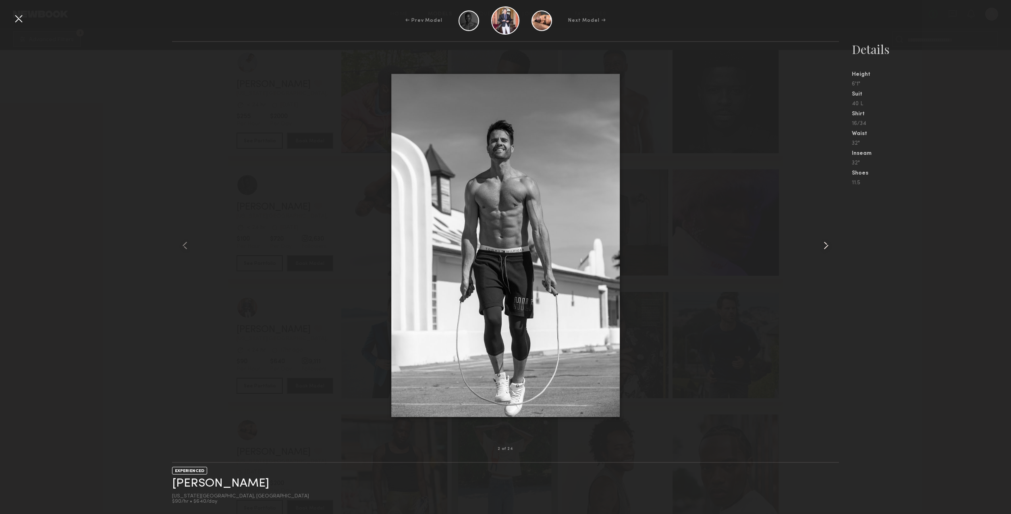
click at [827, 246] on common-icon at bounding box center [826, 245] width 13 height 13
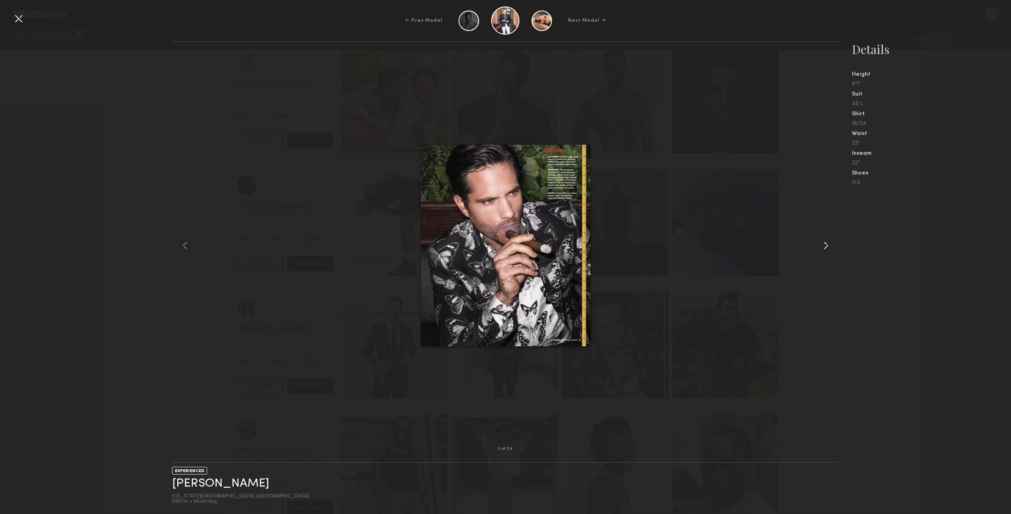
click at [827, 247] on common-icon at bounding box center [826, 245] width 13 height 13
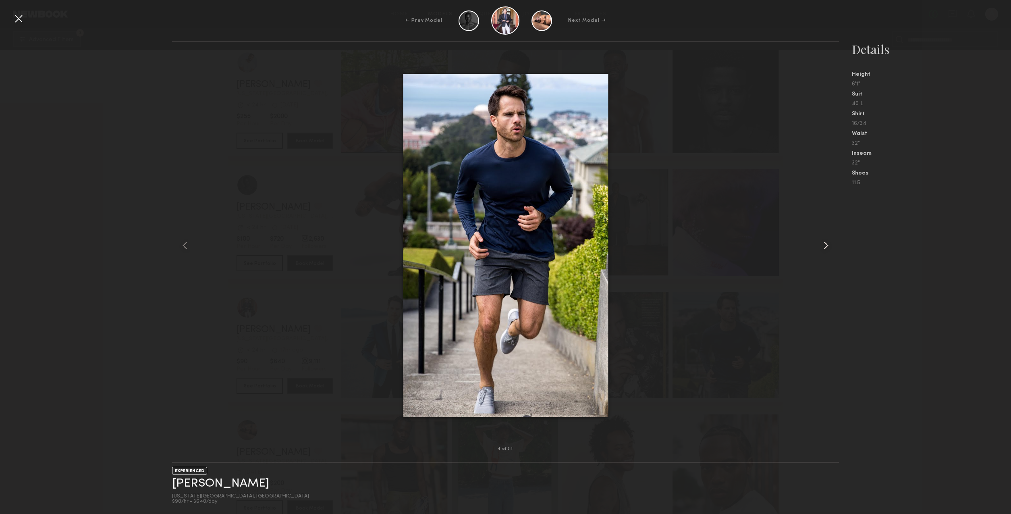
click at [827, 246] on common-icon at bounding box center [826, 245] width 13 height 13
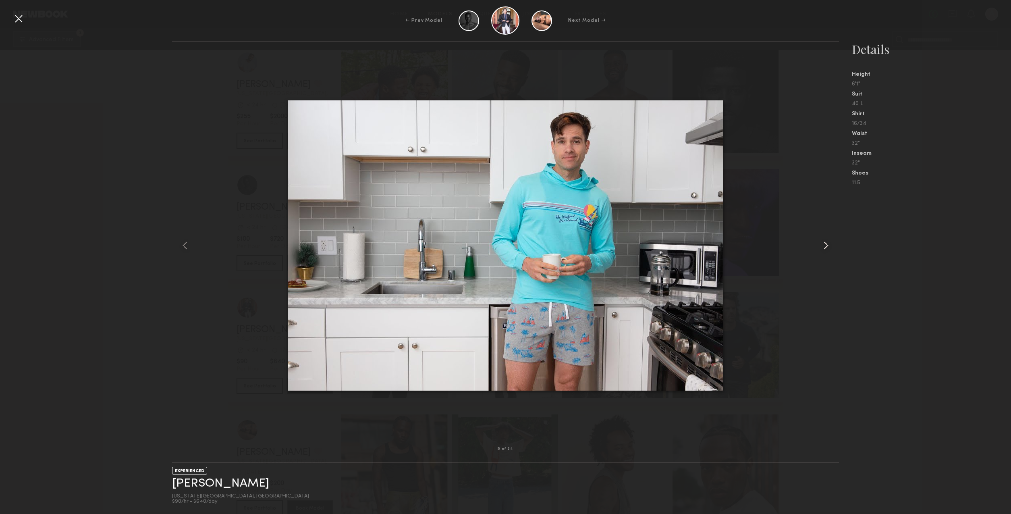
click at [827, 246] on common-icon at bounding box center [826, 245] width 13 height 13
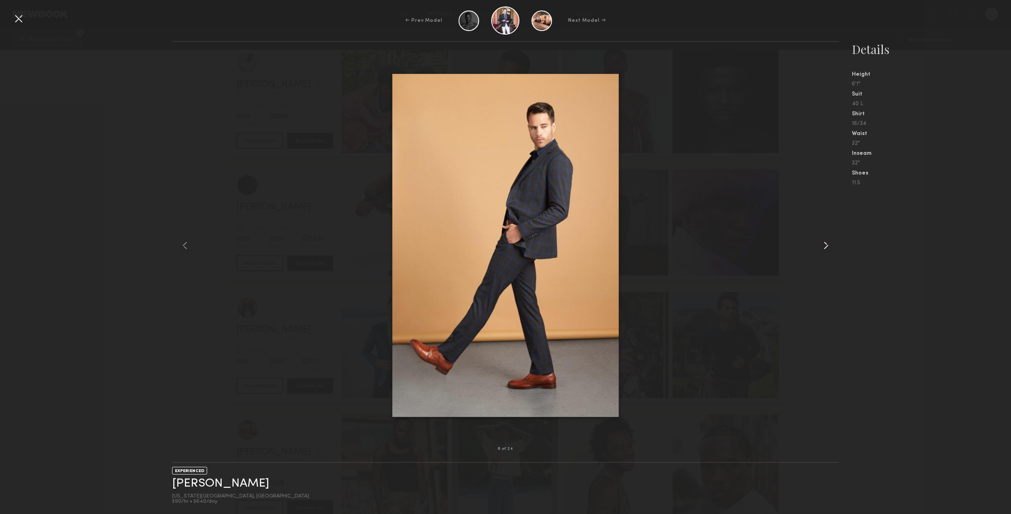
click at [827, 246] on common-icon at bounding box center [826, 245] width 13 height 13
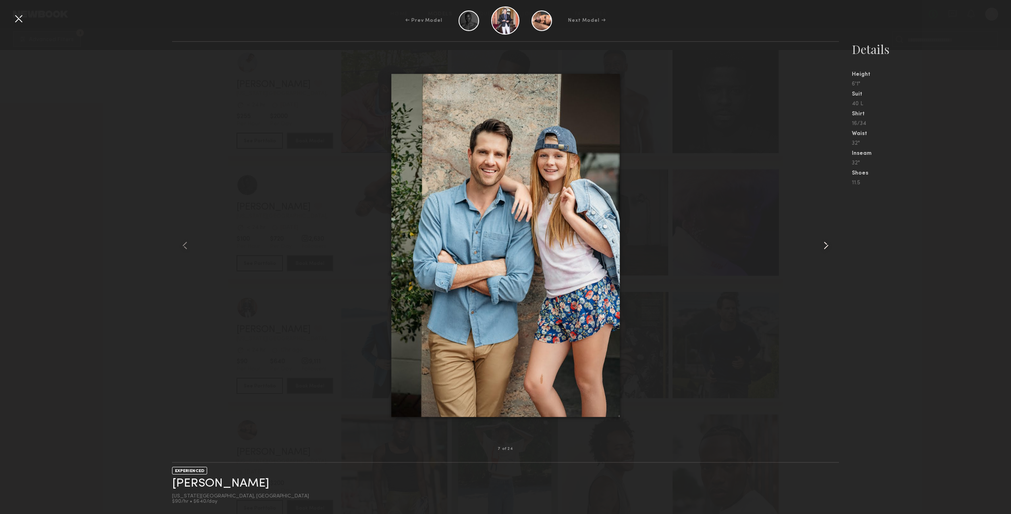
click at [827, 246] on common-icon at bounding box center [826, 245] width 13 height 13
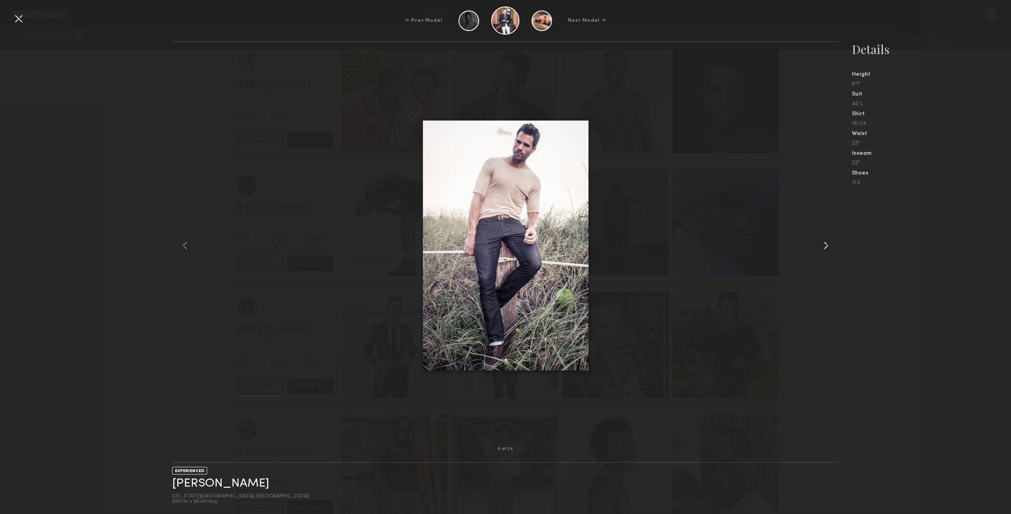
click at [827, 246] on common-icon at bounding box center [826, 245] width 13 height 13
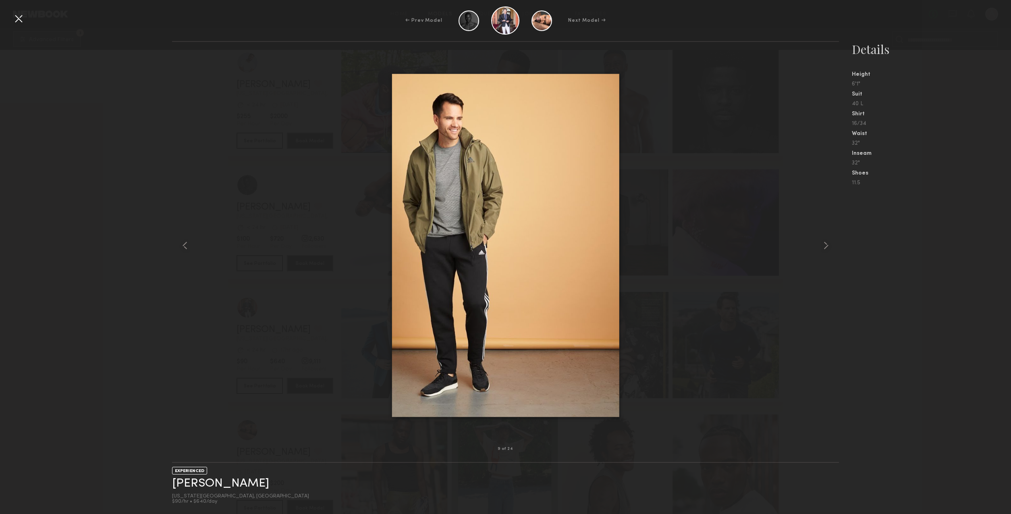
click at [58, 334] on div "9 of 24 EXPERIENCED Matt W. New York City, NY $90/hr • $640/day Details Height …" at bounding box center [505, 277] width 1011 height 473
click at [97, 353] on div "9 of 24 EXPERIENCED Matt W. New York City, NY $90/hr • $640/day Details Height …" at bounding box center [505, 277] width 1011 height 473
click at [19, 19] on div at bounding box center [18, 18] width 13 height 13
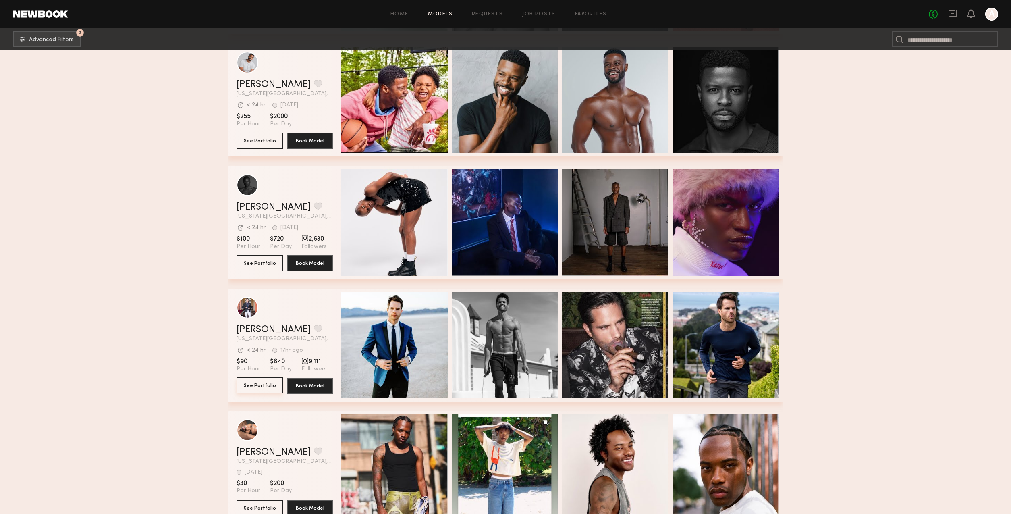
click at [273, 388] on button "See Portfolio" at bounding box center [260, 385] width 46 height 16
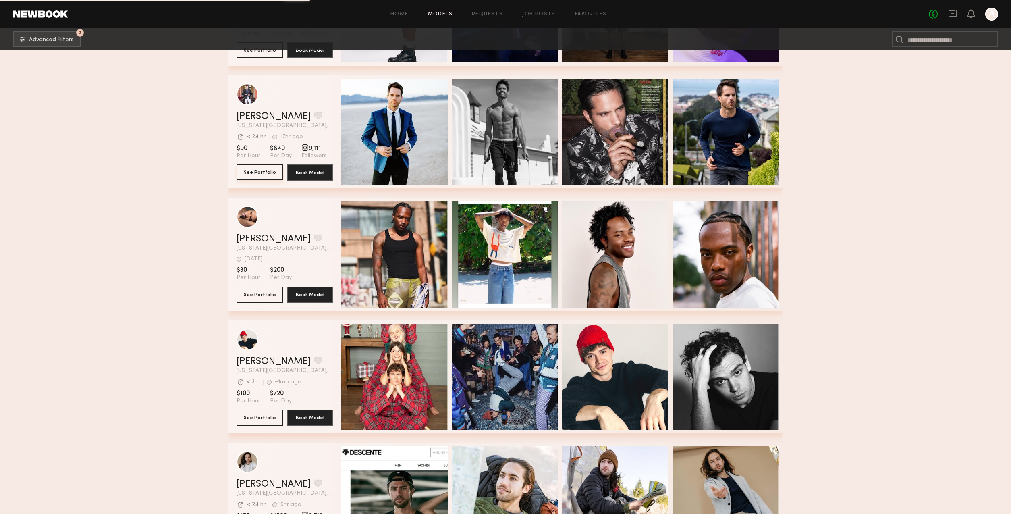
scroll to position [853, 0]
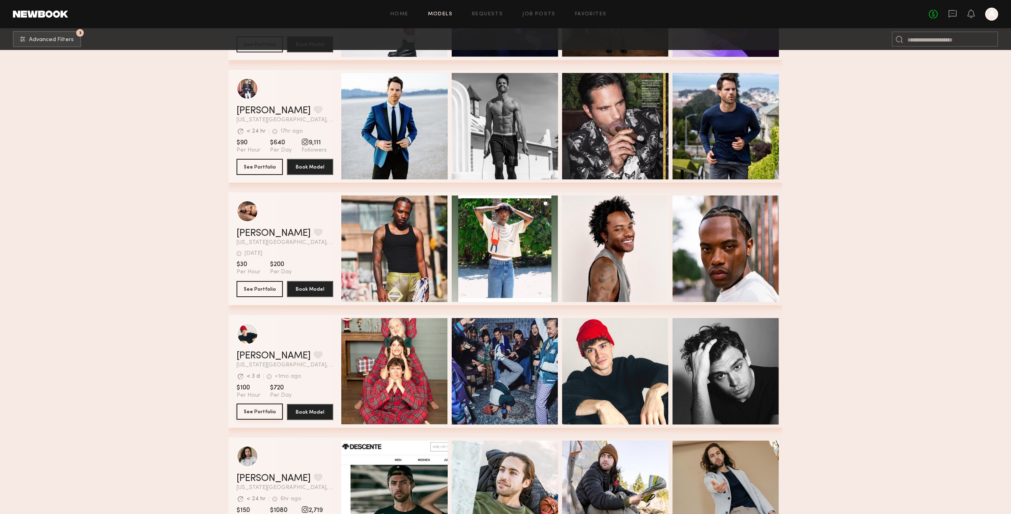
click at [267, 410] on button "See Portfolio" at bounding box center [260, 411] width 46 height 16
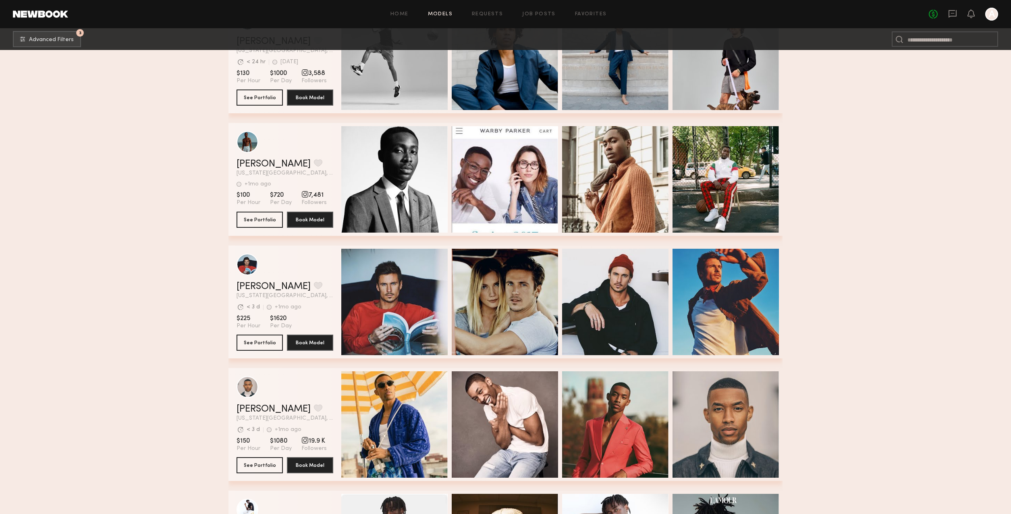
scroll to position [1417, 0]
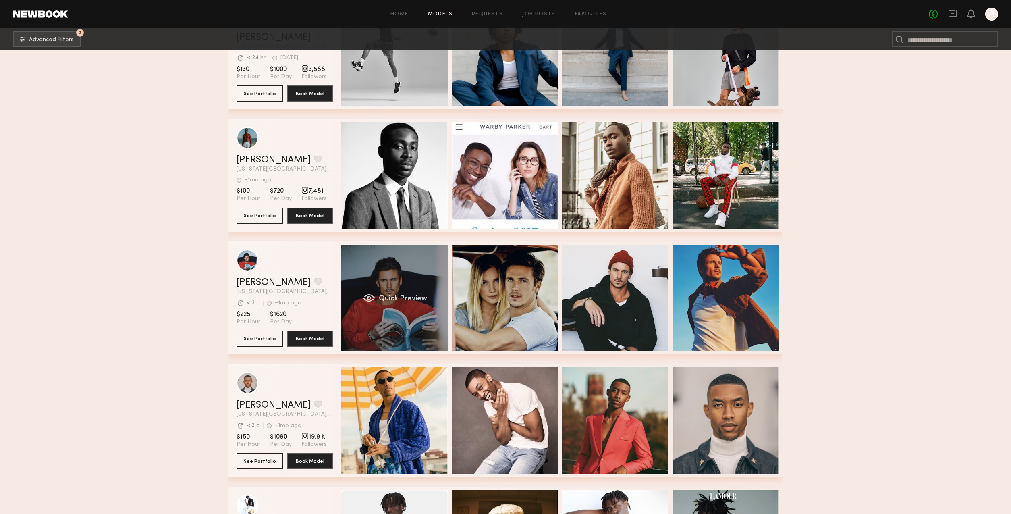
click at [383, 310] on div "Quick Preview" at bounding box center [394, 298] width 106 height 106
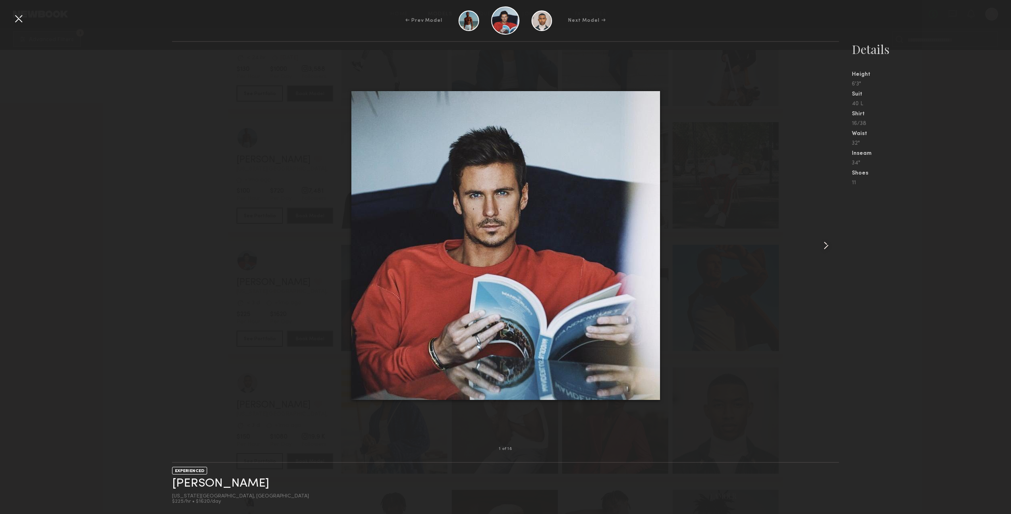
click at [828, 247] on common-icon at bounding box center [826, 245] width 13 height 13
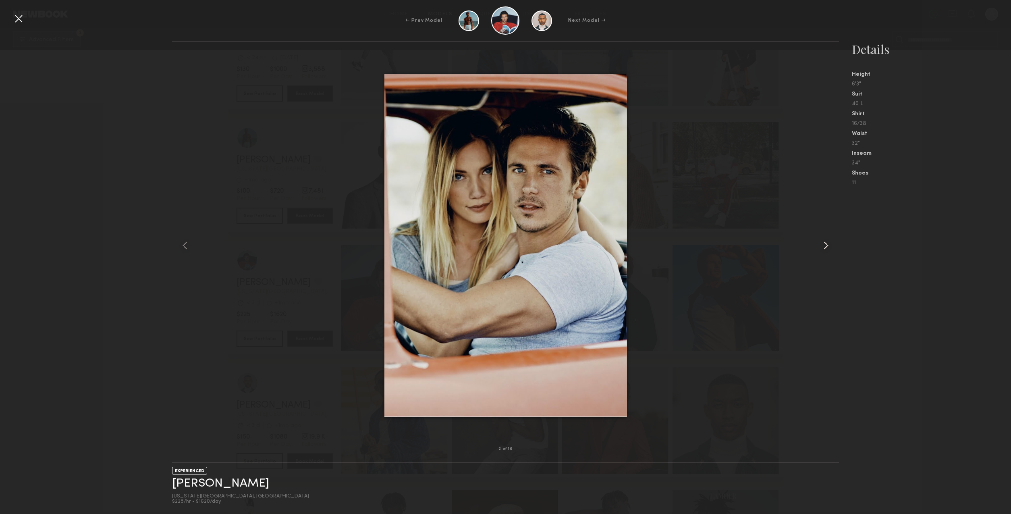
click at [828, 247] on common-icon at bounding box center [826, 245] width 13 height 13
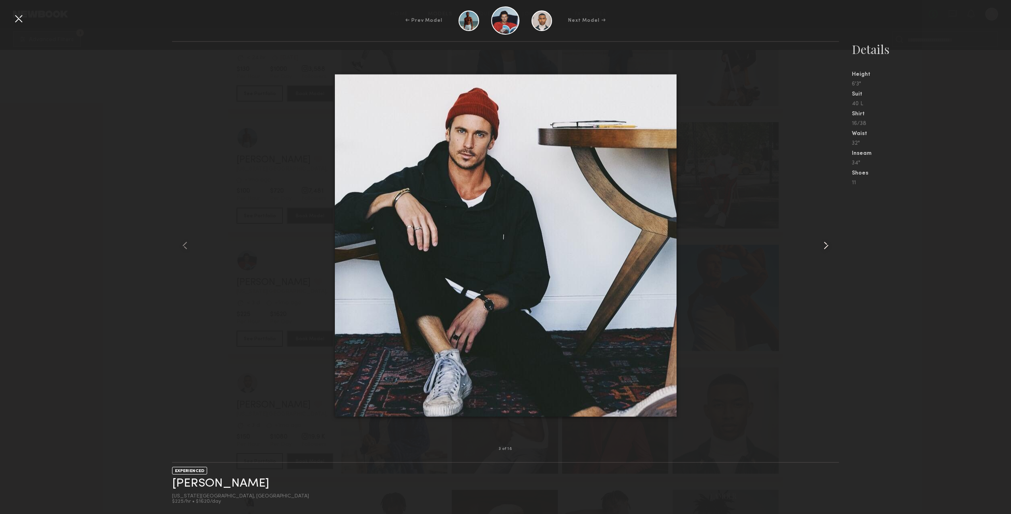
click at [828, 247] on common-icon at bounding box center [826, 245] width 13 height 13
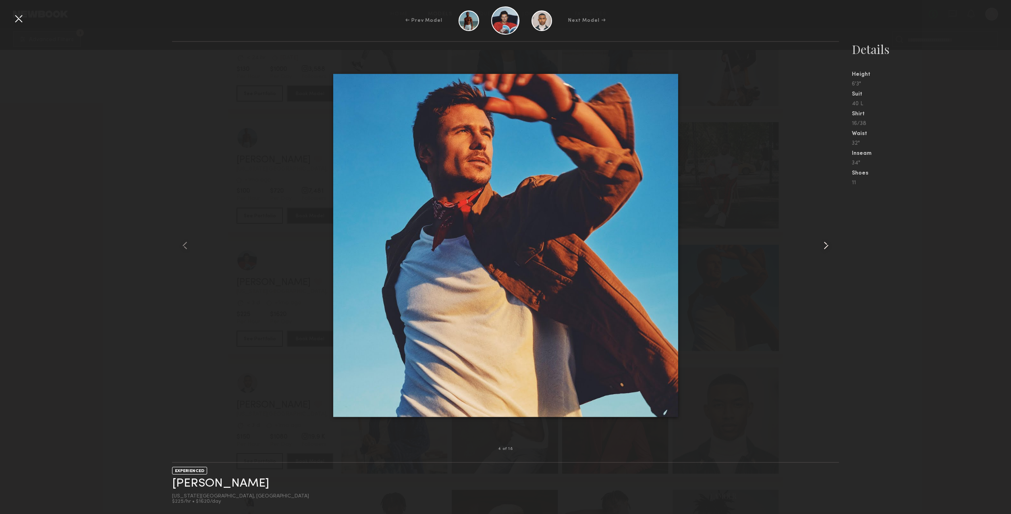
click at [828, 247] on common-icon at bounding box center [826, 245] width 13 height 13
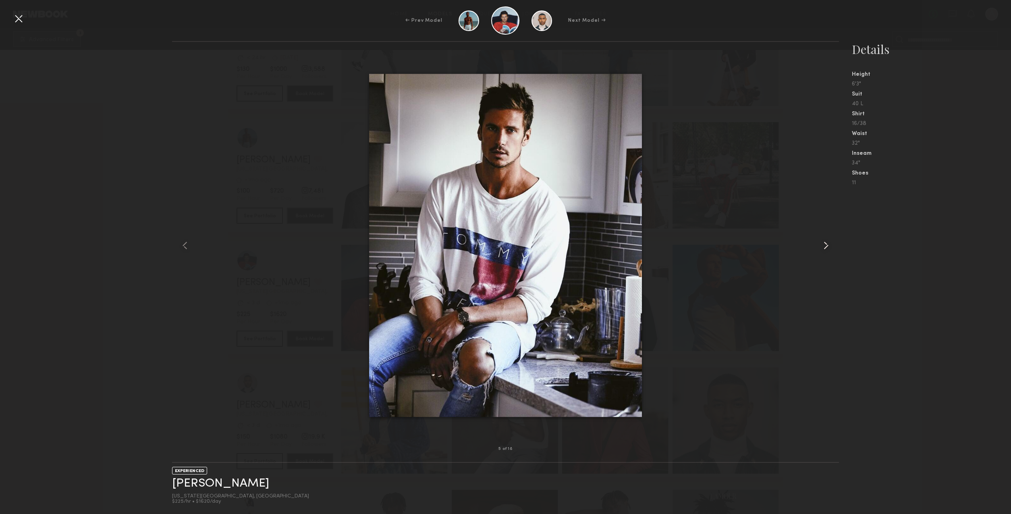
click at [828, 247] on common-icon at bounding box center [826, 245] width 13 height 13
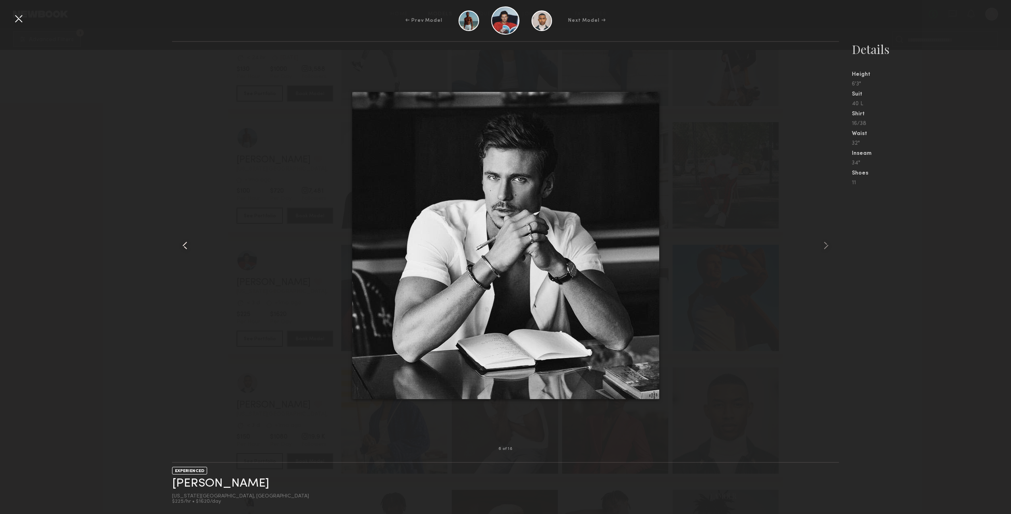
click at [187, 216] on div at bounding box center [185, 245] width 27 height 381
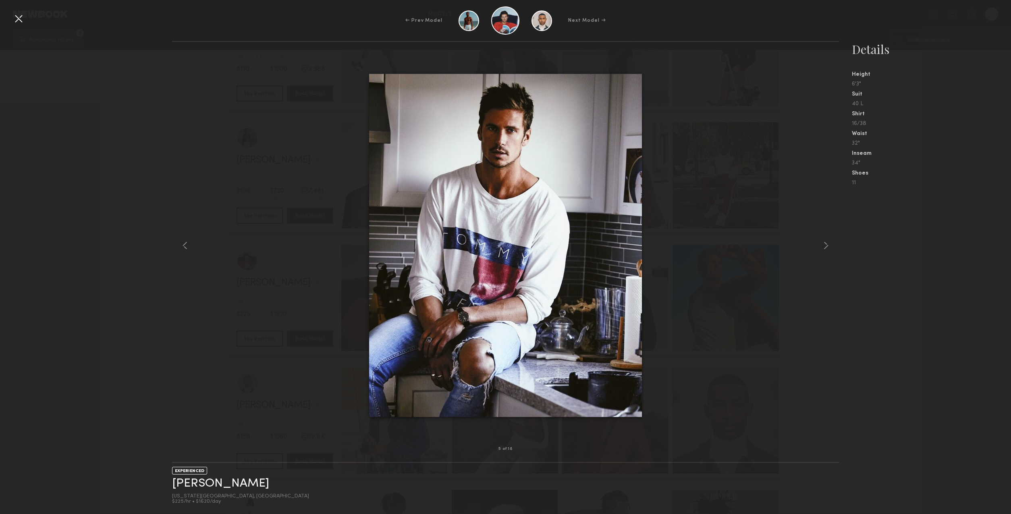
click at [101, 243] on div "5 of 18 EXPERIENCED Tom C. New York City, NY $225/hr • $1620/day Details Height…" at bounding box center [505, 277] width 1011 height 473
click at [22, 17] on div at bounding box center [18, 18] width 13 height 13
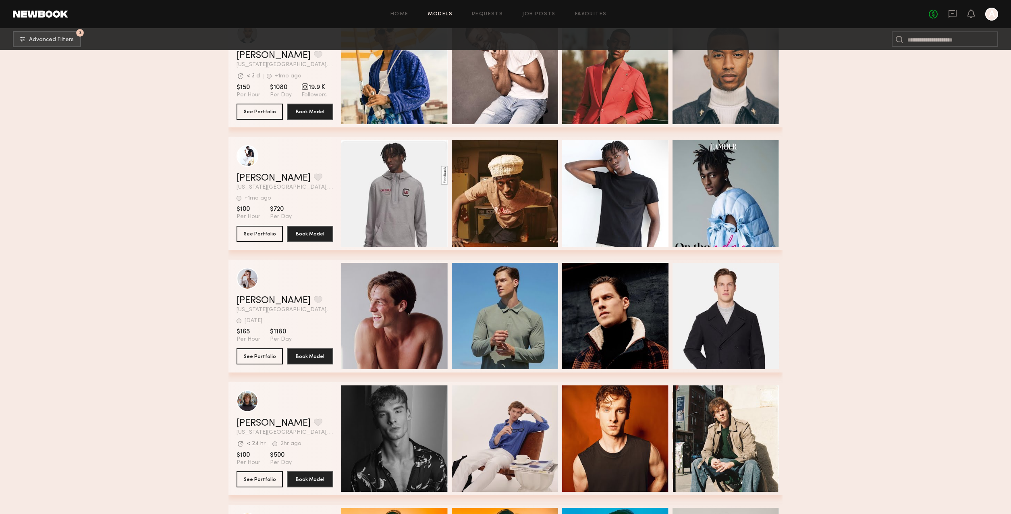
scroll to position [1833, 0]
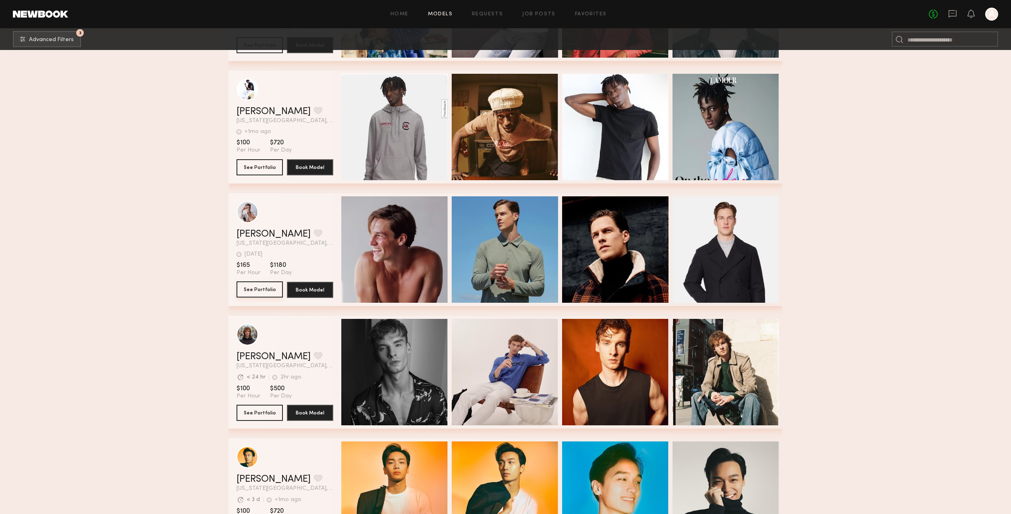
click at [267, 290] on button "See Portfolio" at bounding box center [260, 289] width 46 height 16
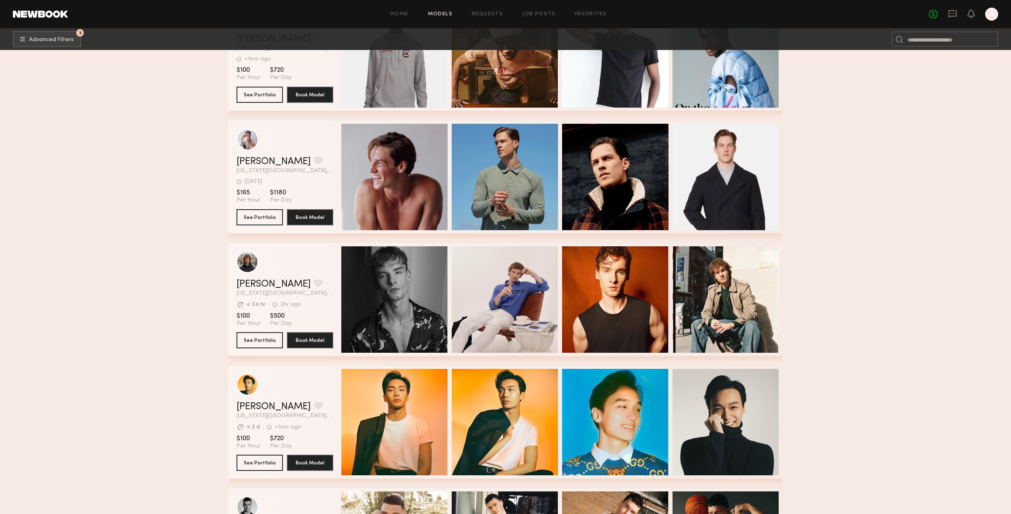
scroll to position [1906, 0]
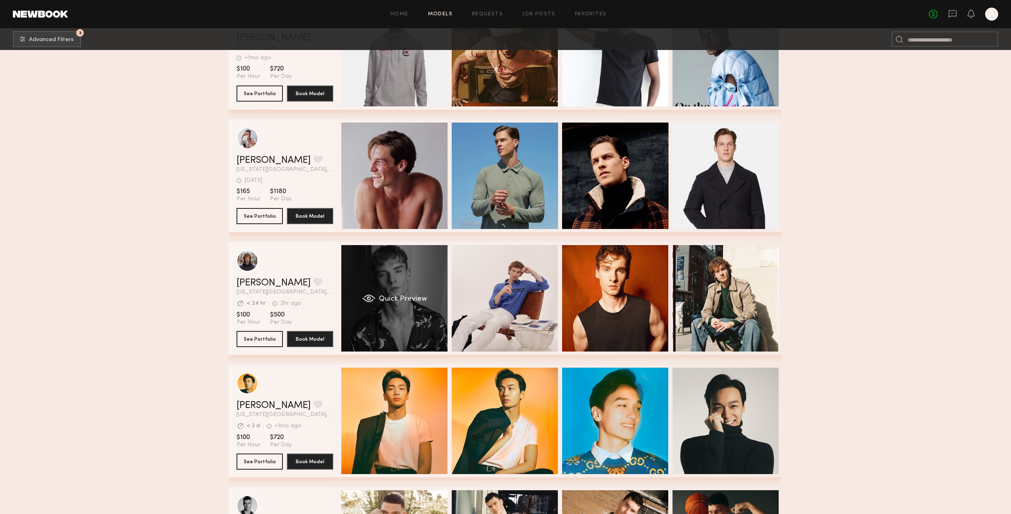
click at [407, 315] on div "Quick Preview" at bounding box center [394, 298] width 106 height 106
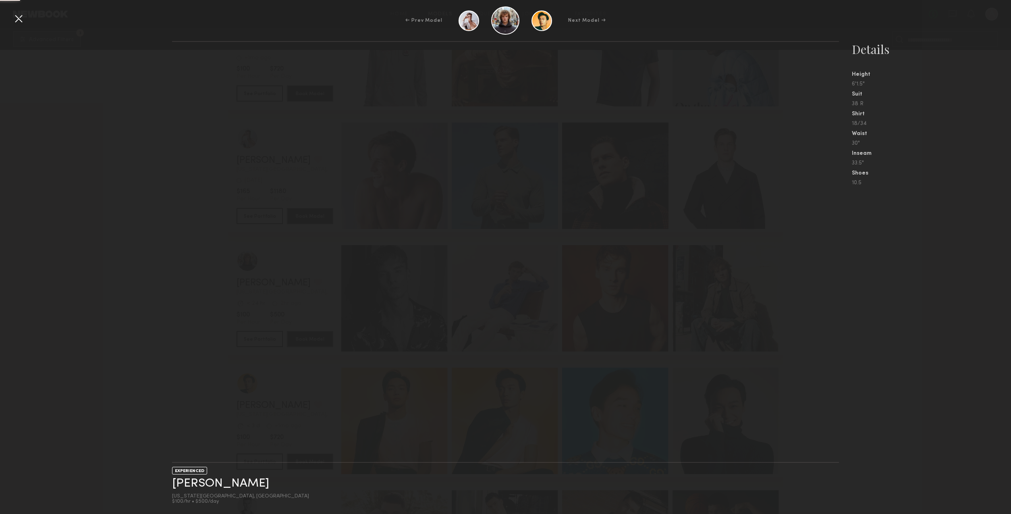
scroll to position [1902, 0]
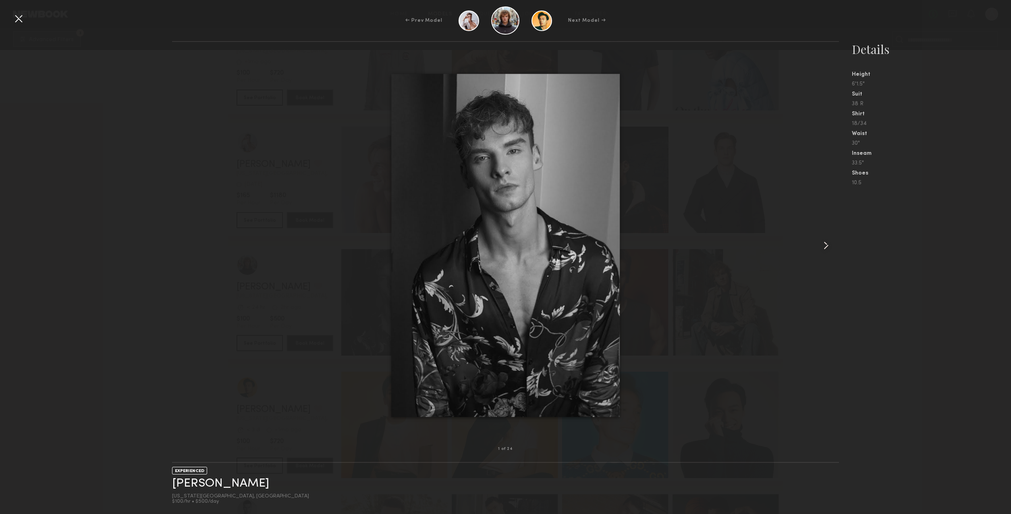
click at [829, 246] on common-icon at bounding box center [826, 245] width 13 height 13
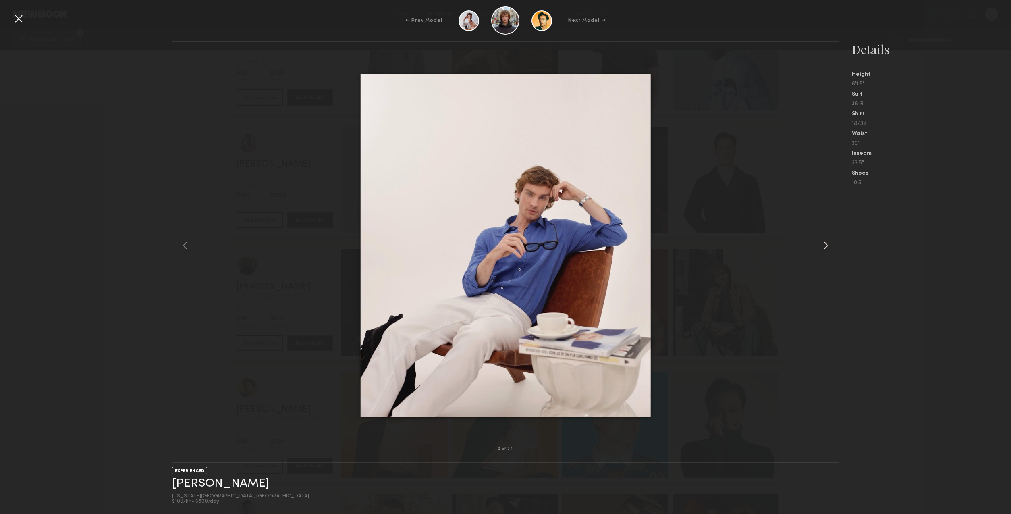
click at [830, 246] on common-icon at bounding box center [826, 245] width 13 height 13
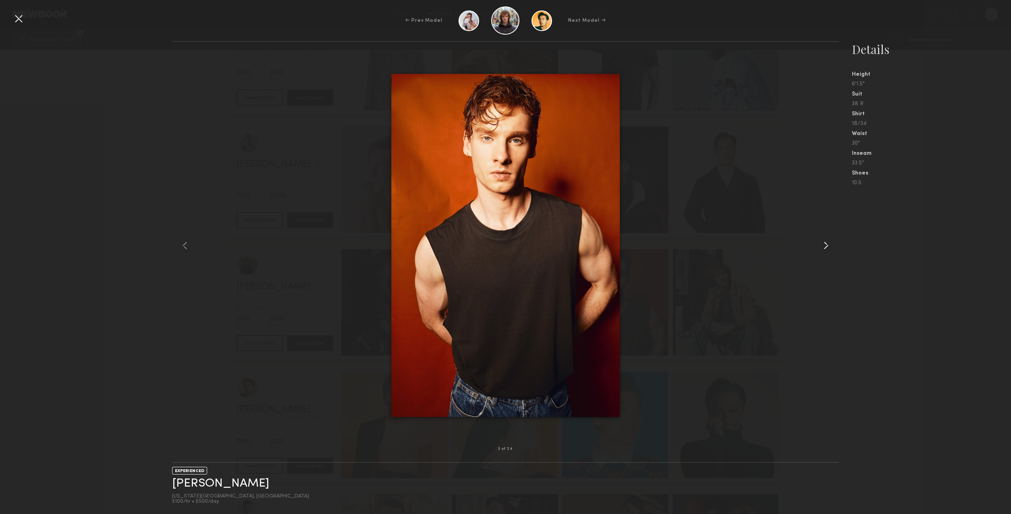
click at [830, 246] on common-icon at bounding box center [826, 245] width 13 height 13
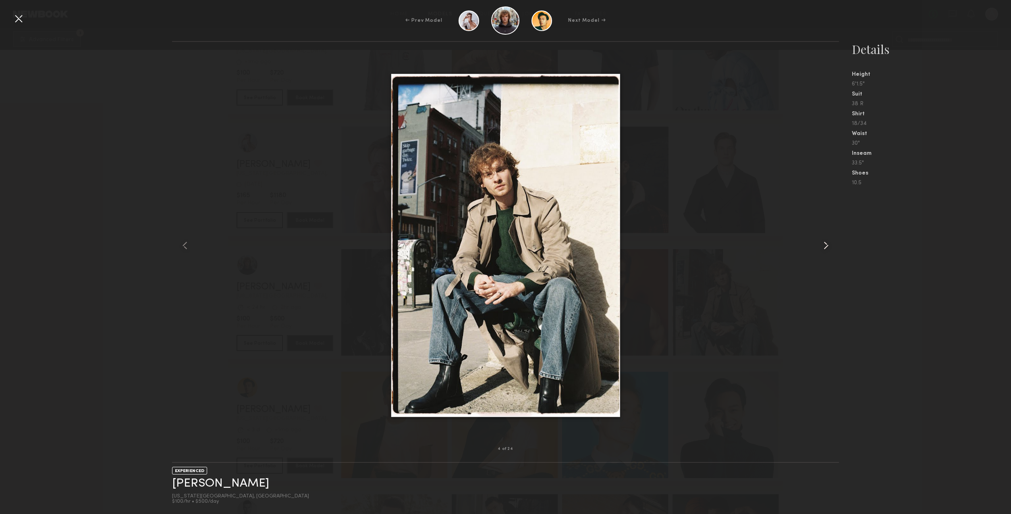
click at [830, 246] on common-icon at bounding box center [826, 245] width 13 height 13
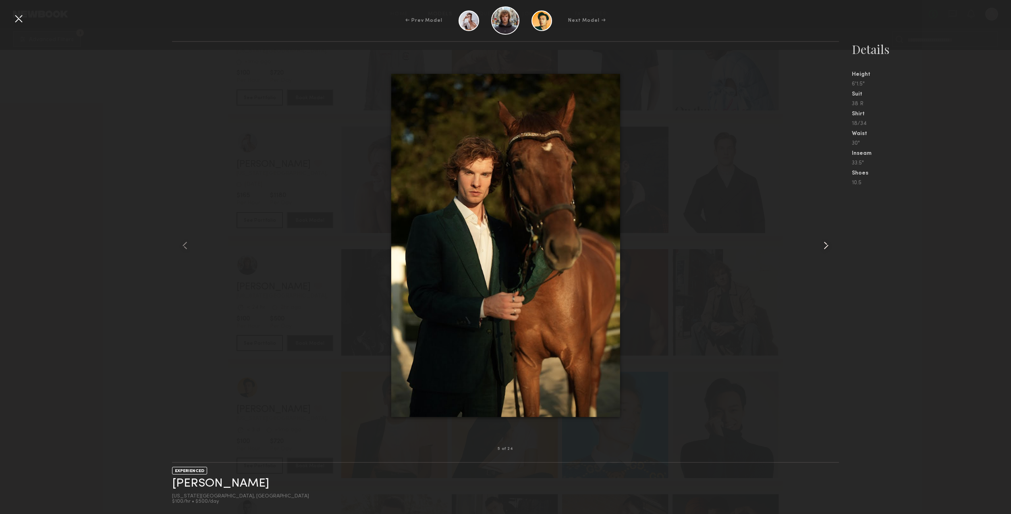
click at [830, 246] on common-icon at bounding box center [826, 245] width 13 height 13
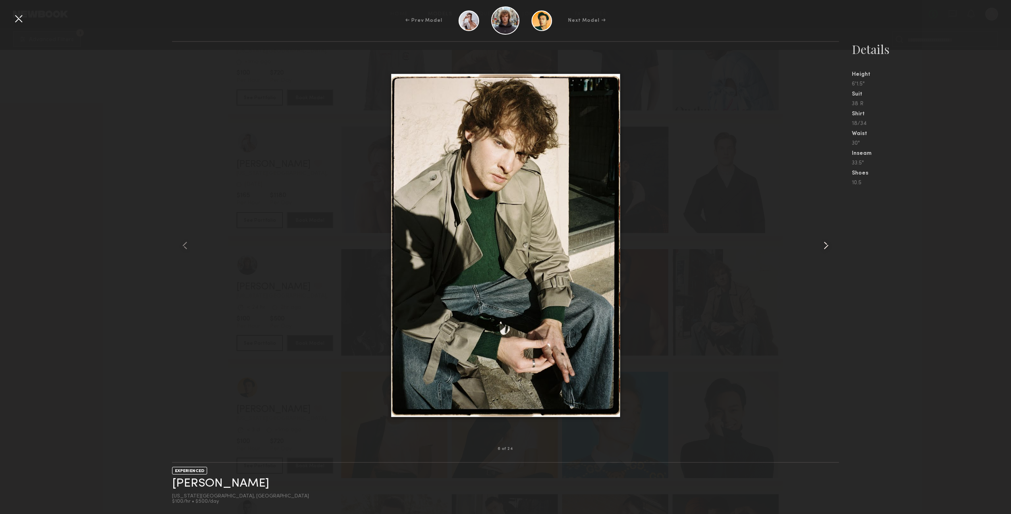
click at [830, 246] on common-icon at bounding box center [826, 245] width 13 height 13
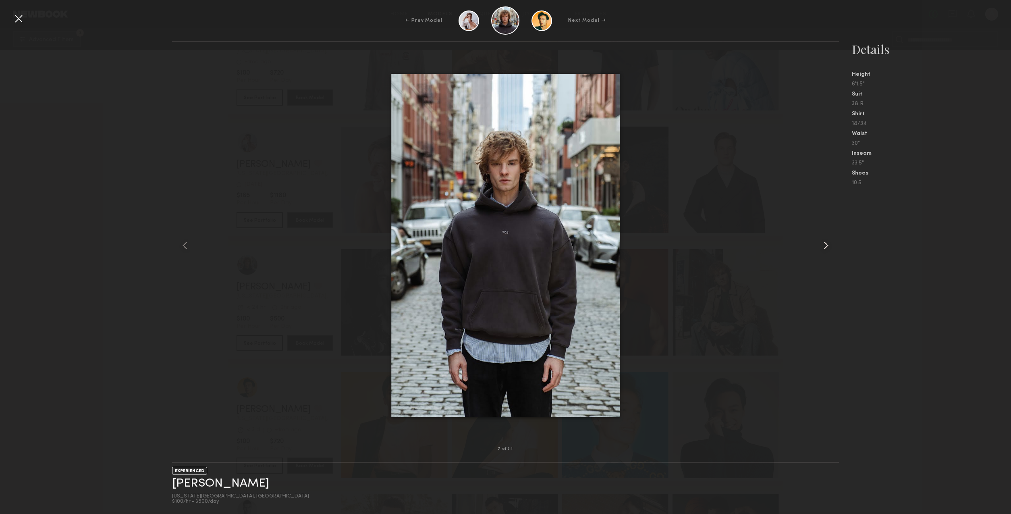
click at [830, 246] on common-icon at bounding box center [826, 245] width 13 height 13
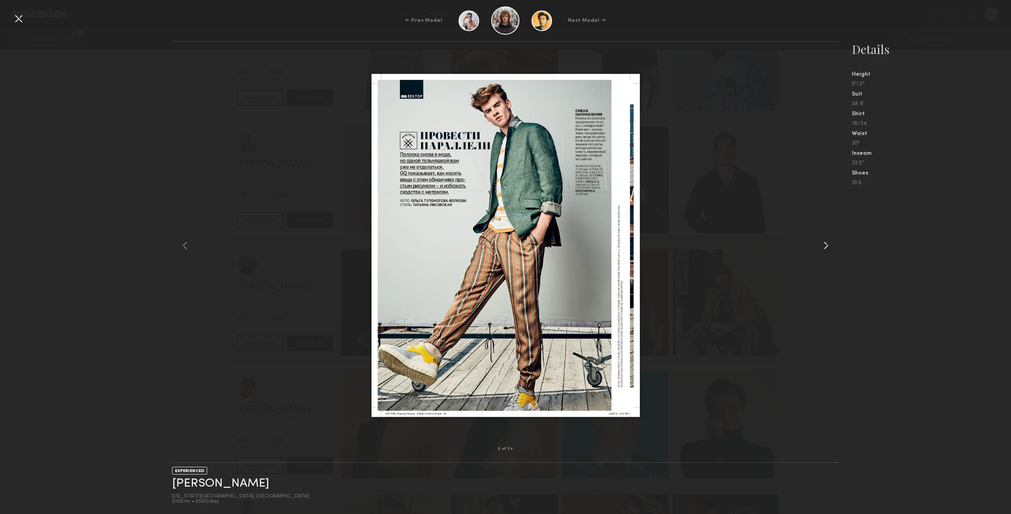
click at [830, 246] on common-icon at bounding box center [826, 245] width 13 height 13
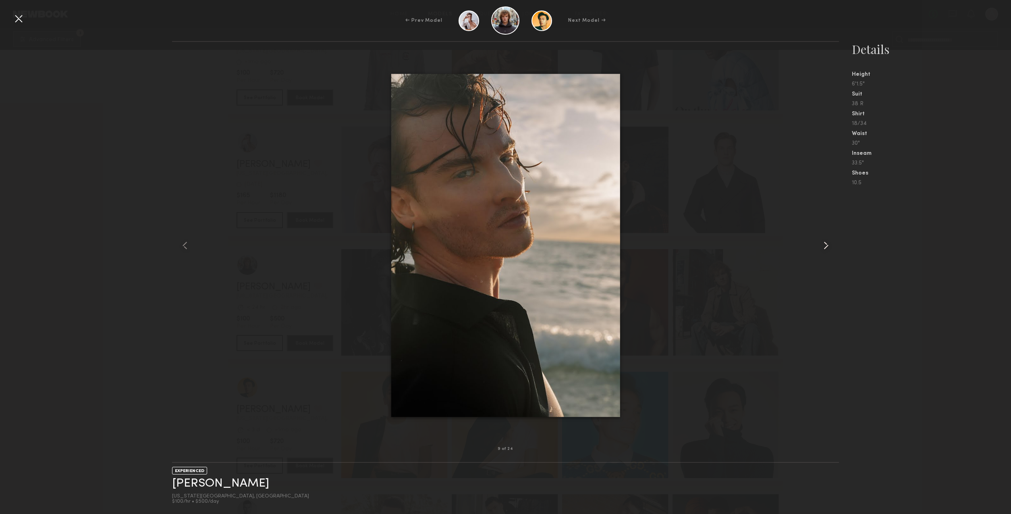
click at [830, 246] on common-icon at bounding box center [826, 245] width 13 height 13
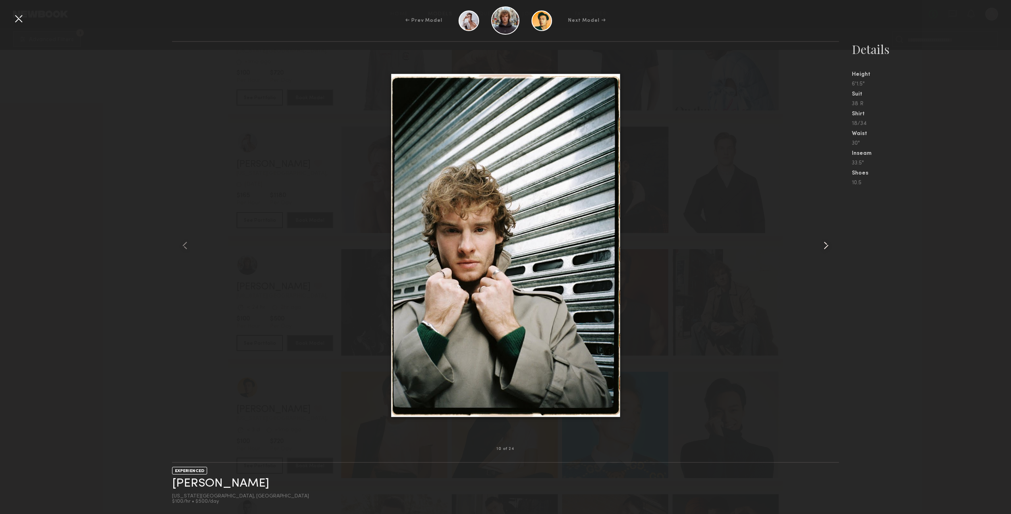
click at [830, 246] on common-icon at bounding box center [826, 245] width 13 height 13
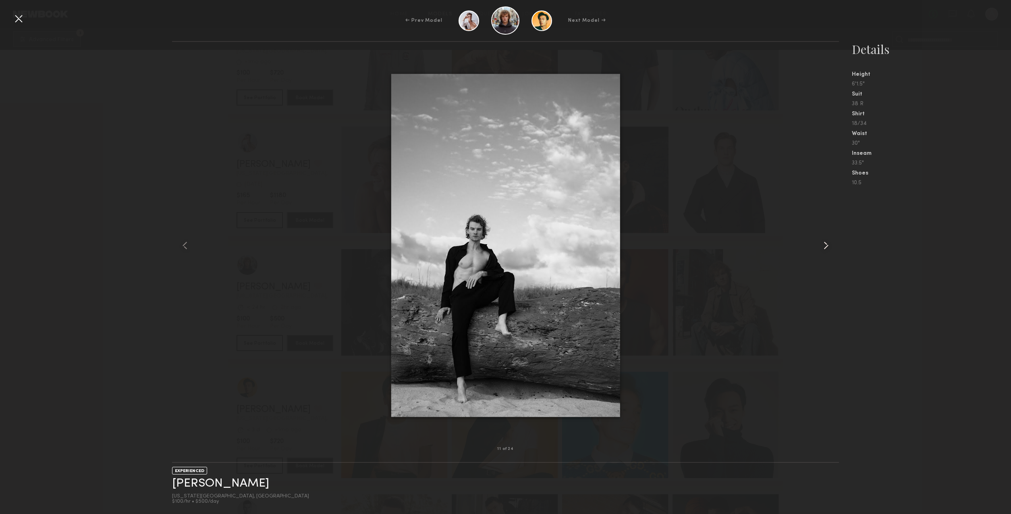
click at [830, 246] on common-icon at bounding box center [826, 245] width 13 height 13
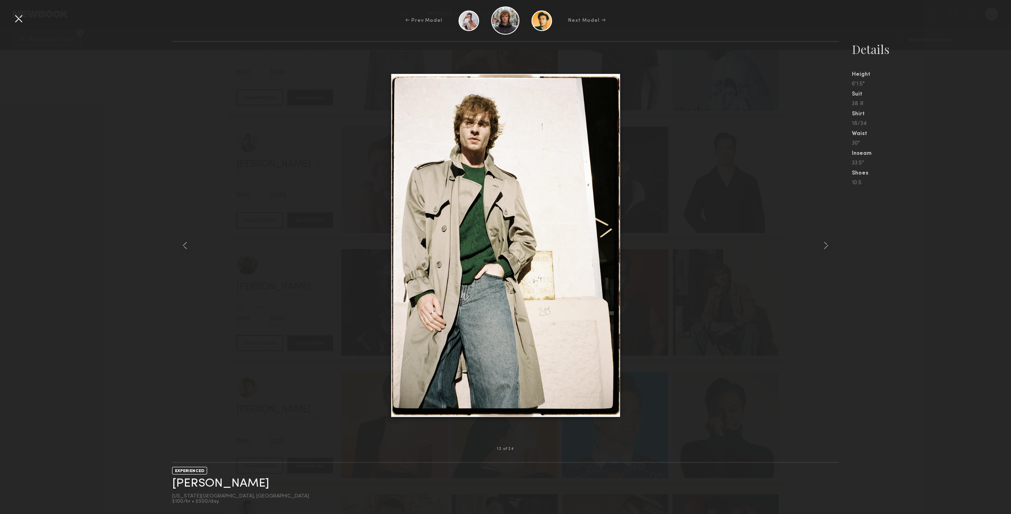
click at [31, 295] on div "12 of 24 EXPERIENCED Viktor F. New York City, NY $100/hr • $500/day Details Hei…" at bounding box center [505, 277] width 1011 height 473
click at [22, 18] on div at bounding box center [18, 18] width 13 height 13
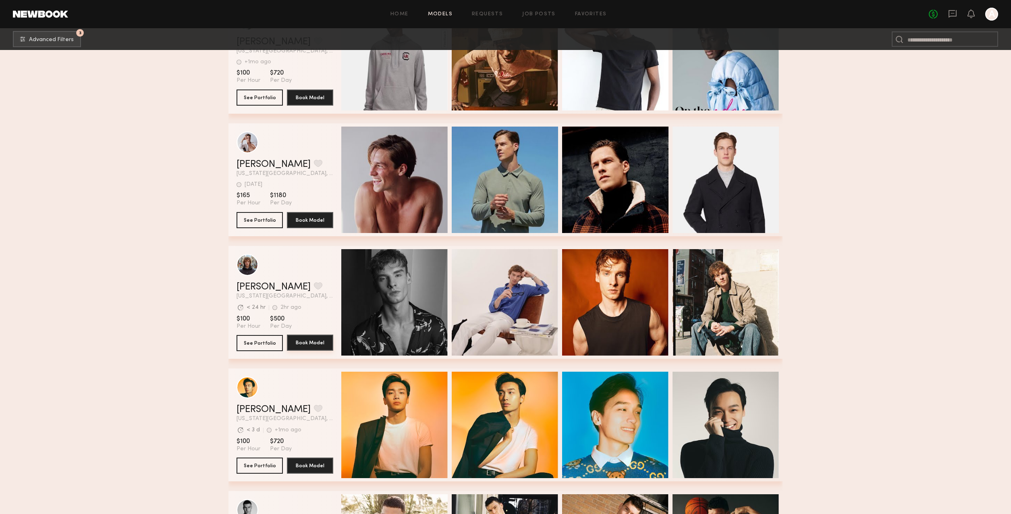
click at [317, 343] on button "Book Model" at bounding box center [310, 342] width 46 height 16
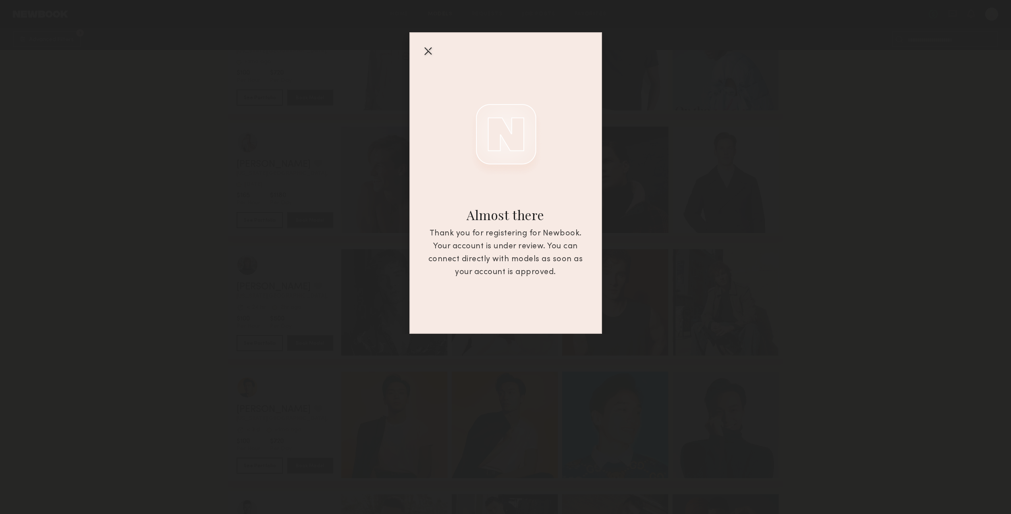
click at [430, 51] on div at bounding box center [427, 50] width 13 height 13
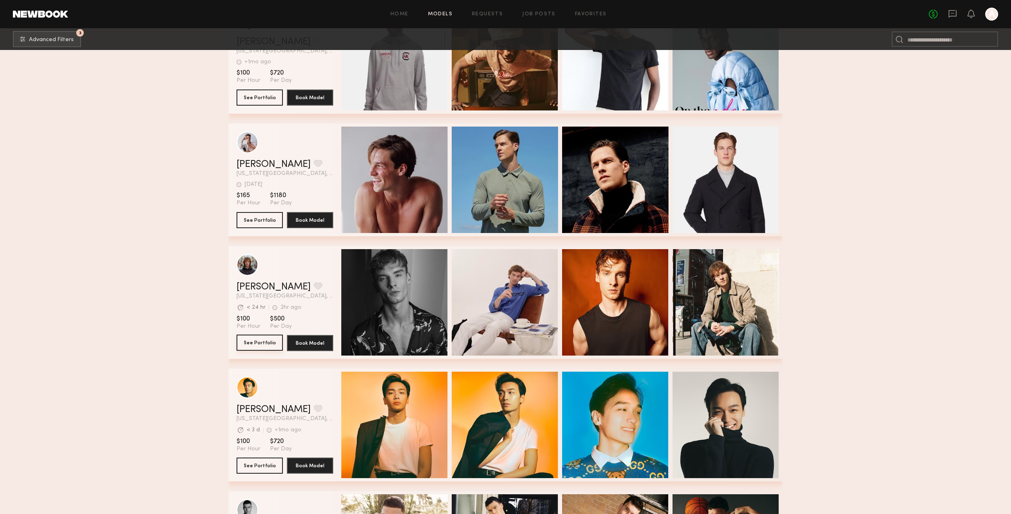
click at [260, 345] on button "See Portfolio" at bounding box center [260, 342] width 46 height 16
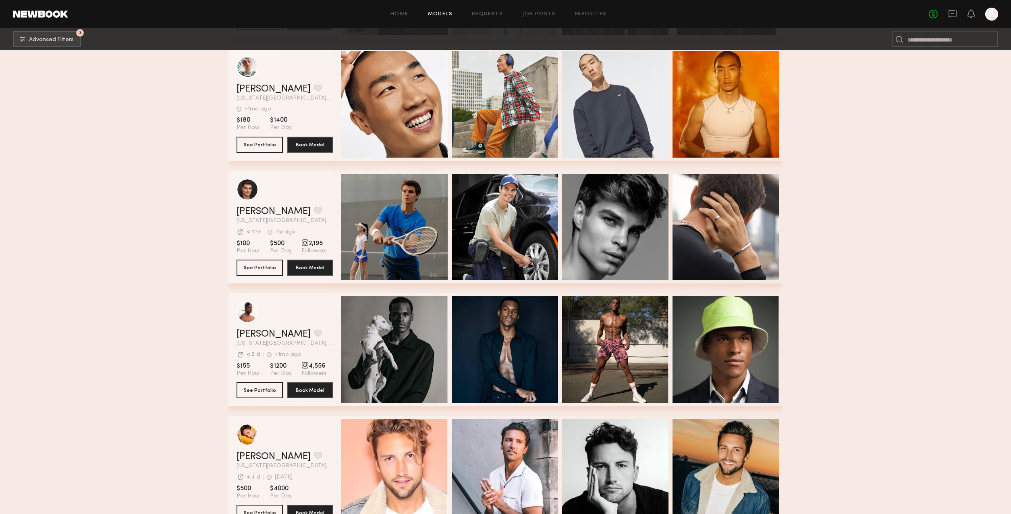
scroll to position [2595, 0]
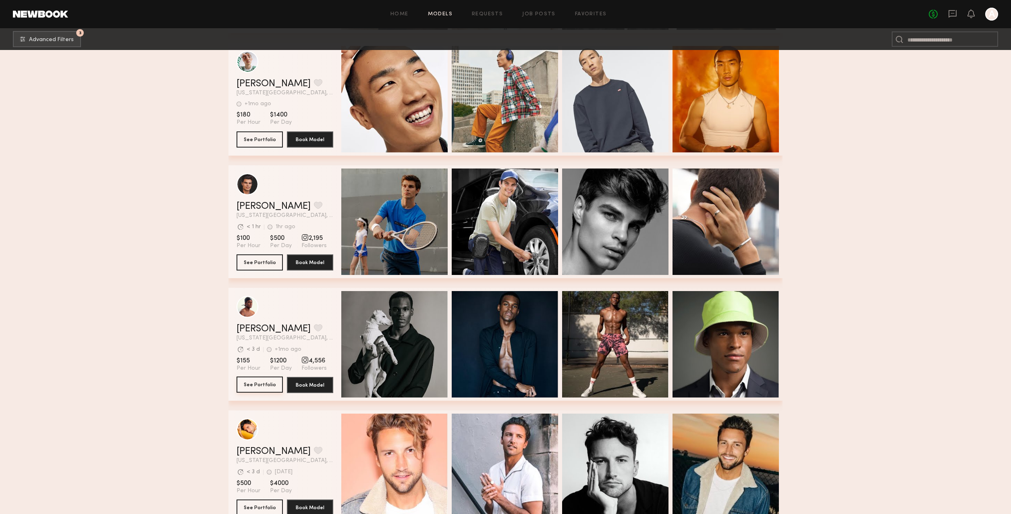
click at [263, 383] on button "See Portfolio" at bounding box center [260, 384] width 46 height 16
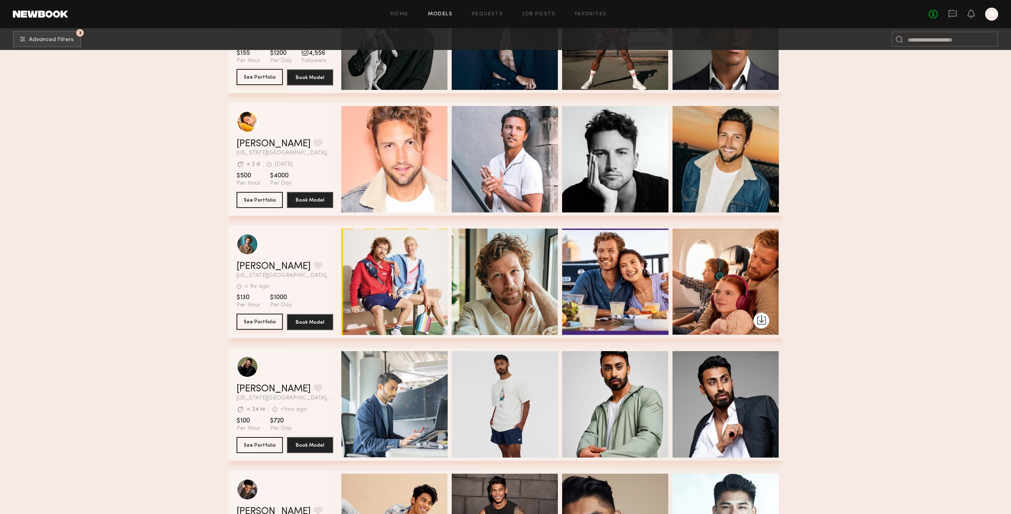
scroll to position [2905, 0]
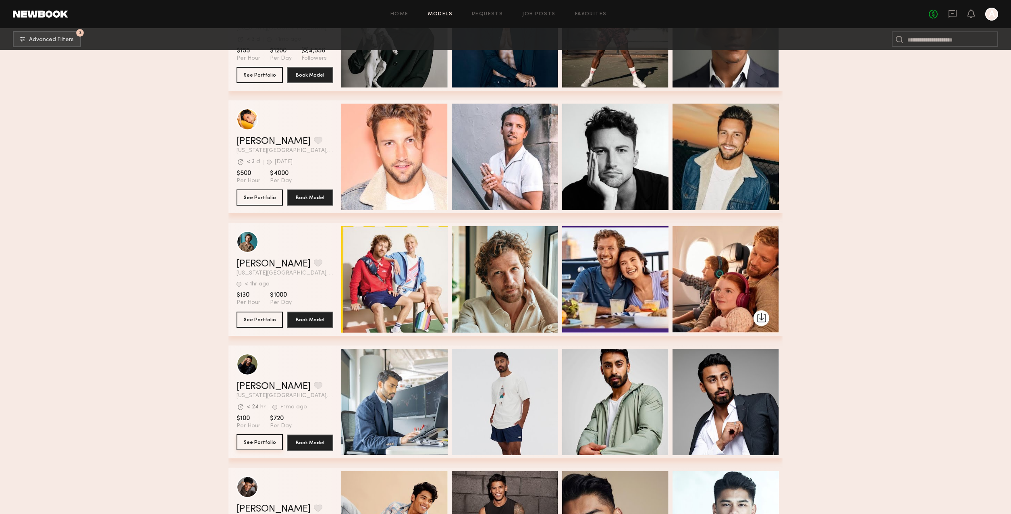
click at [266, 440] on button "See Portfolio" at bounding box center [260, 442] width 46 height 16
click at [256, 320] on button "See Portfolio" at bounding box center [260, 319] width 46 height 16
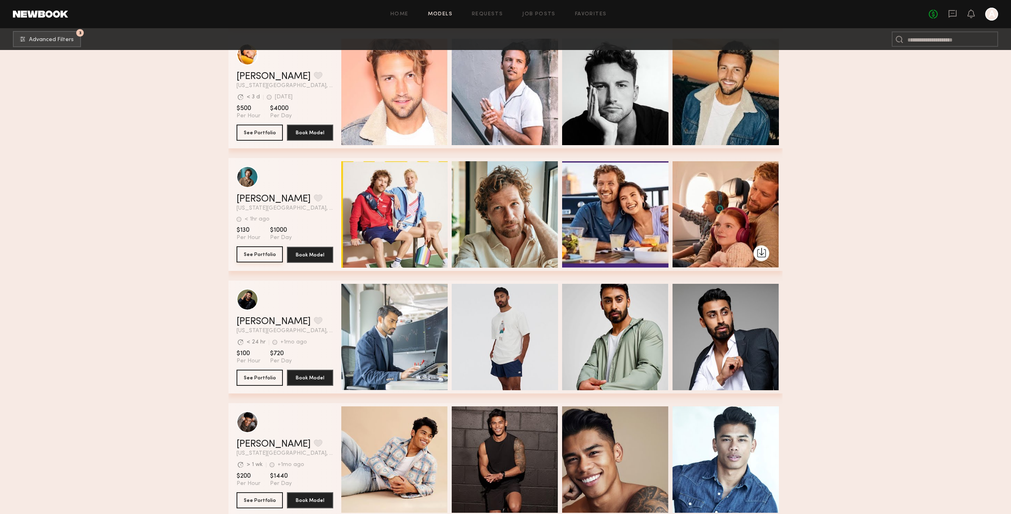
scroll to position [2985, 0]
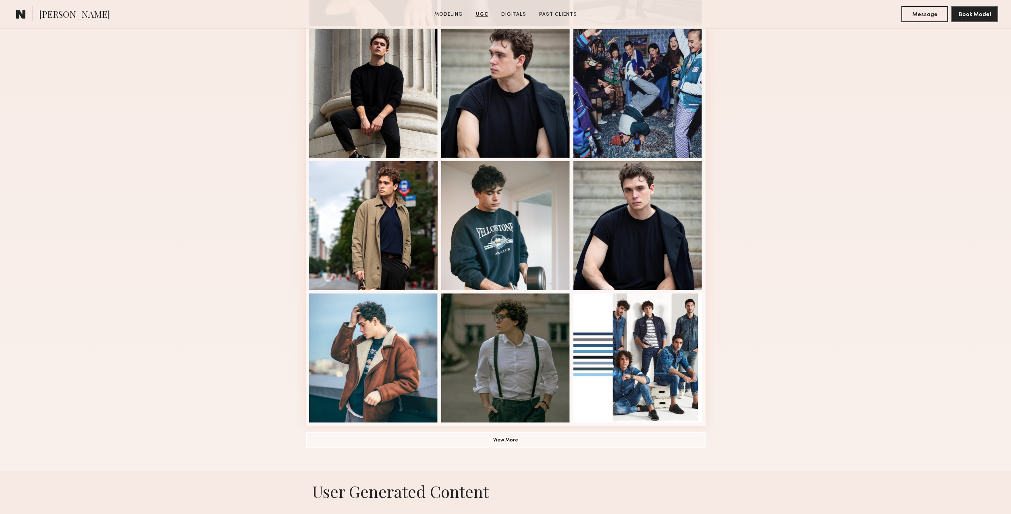
scroll to position [340, 0]
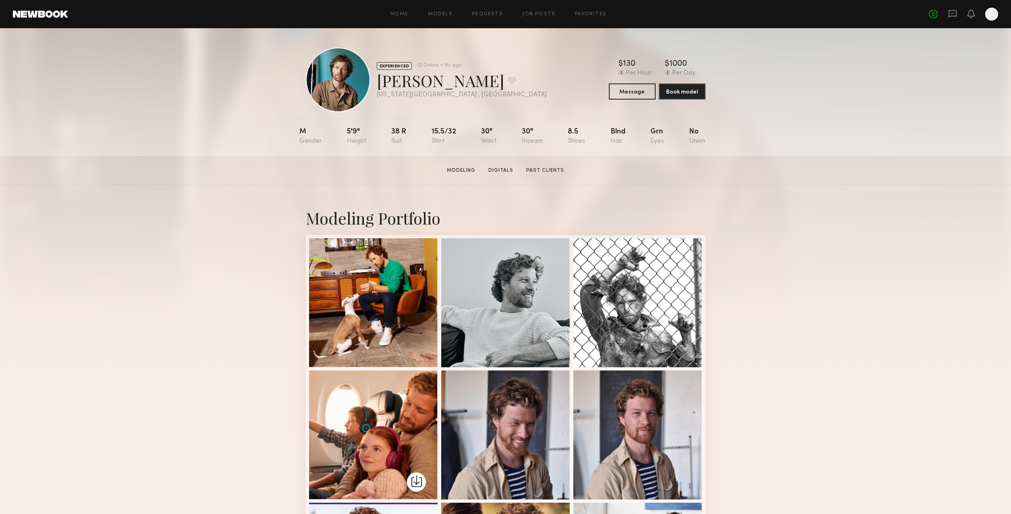
click at [163, 264] on div "Modeling Portfolio View More" at bounding box center [505, 498] width 1011 height 627
